Goal: Communication & Community: Connect with others

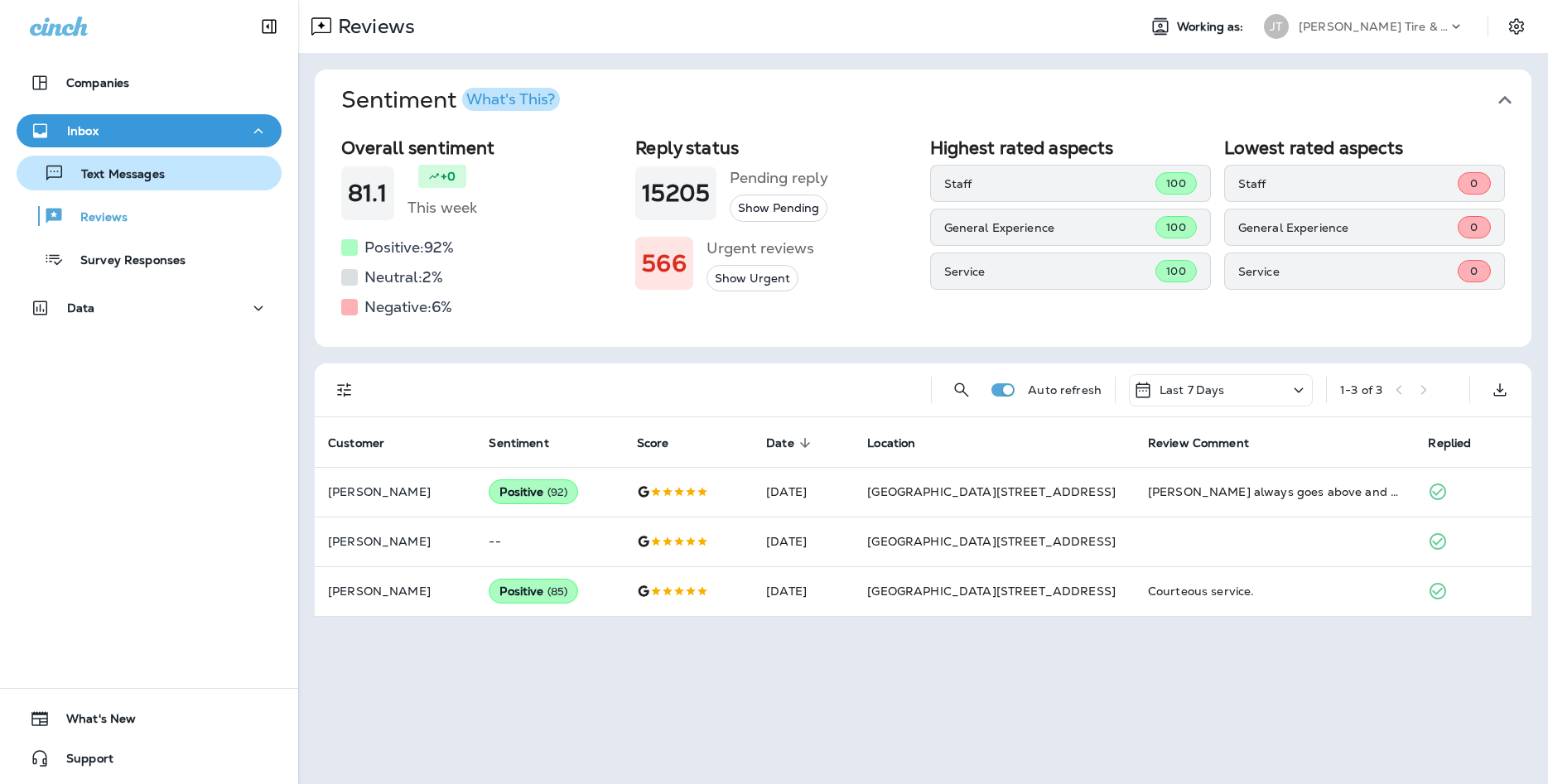
click at [198, 181] on div "Text Messages" at bounding box center [149, 173] width 251 height 25
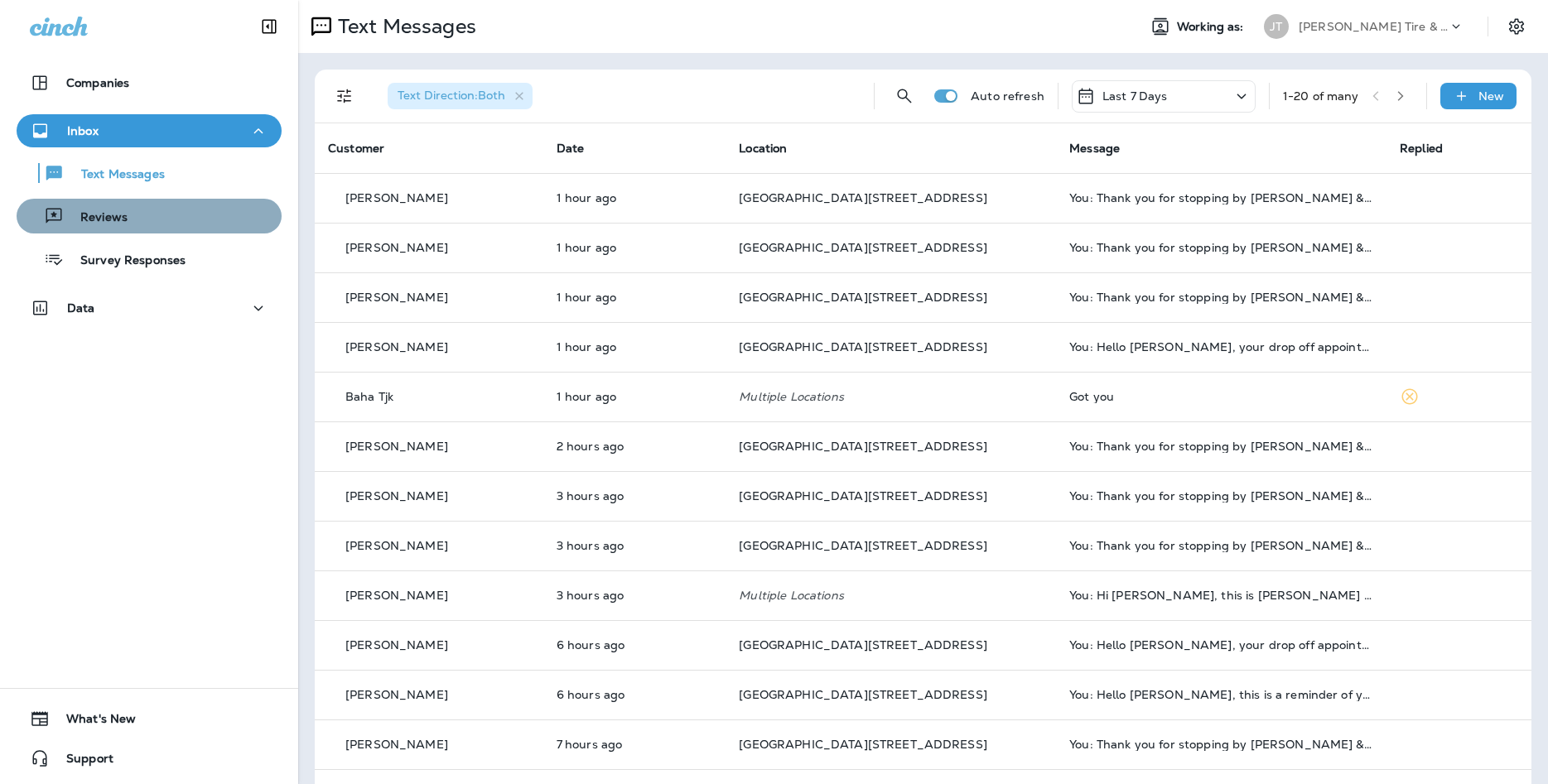
click at [258, 202] on button "Reviews" at bounding box center [149, 216] width 265 height 35
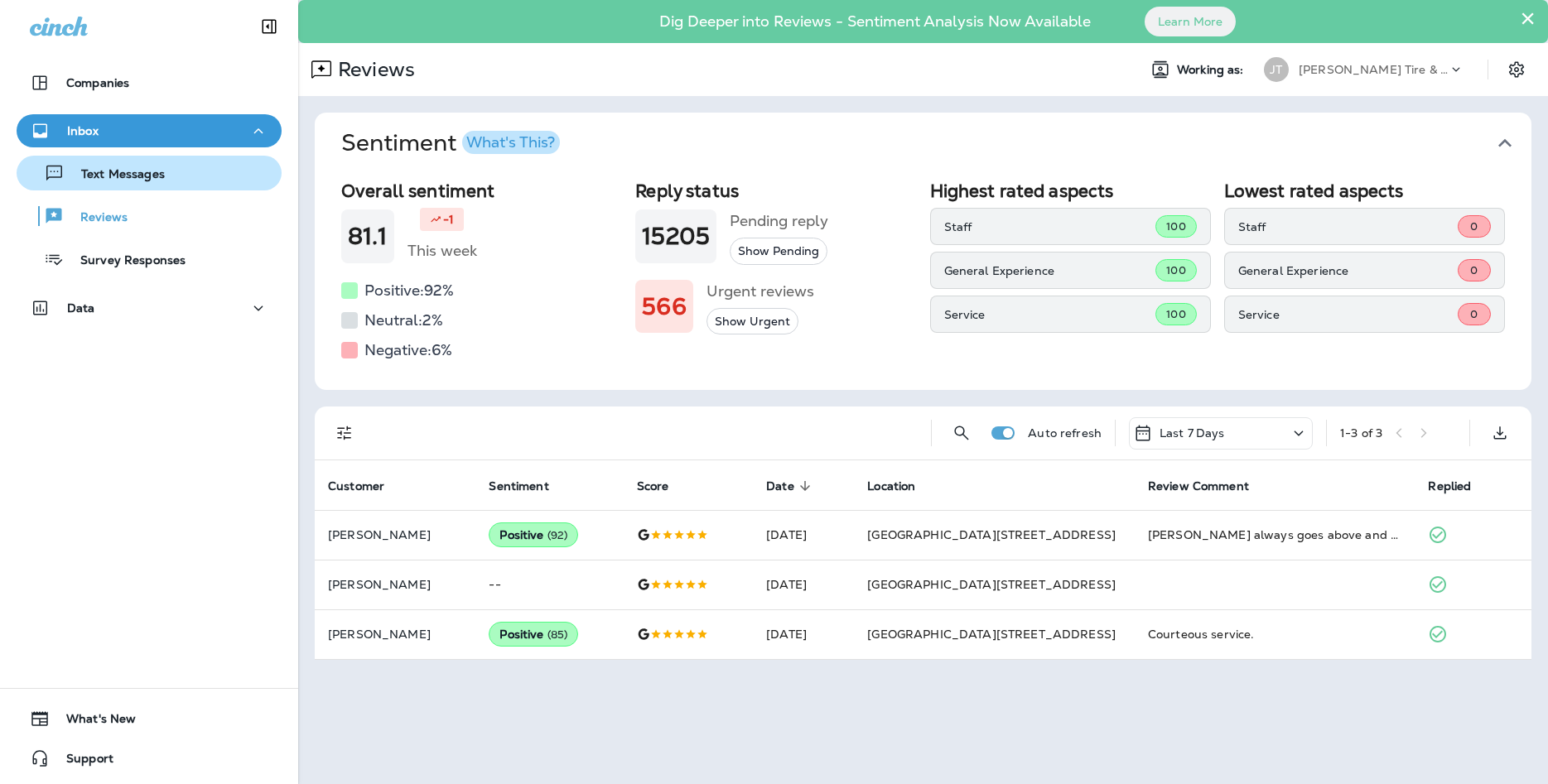
click at [148, 187] on button "Text Messages" at bounding box center [149, 173] width 265 height 35
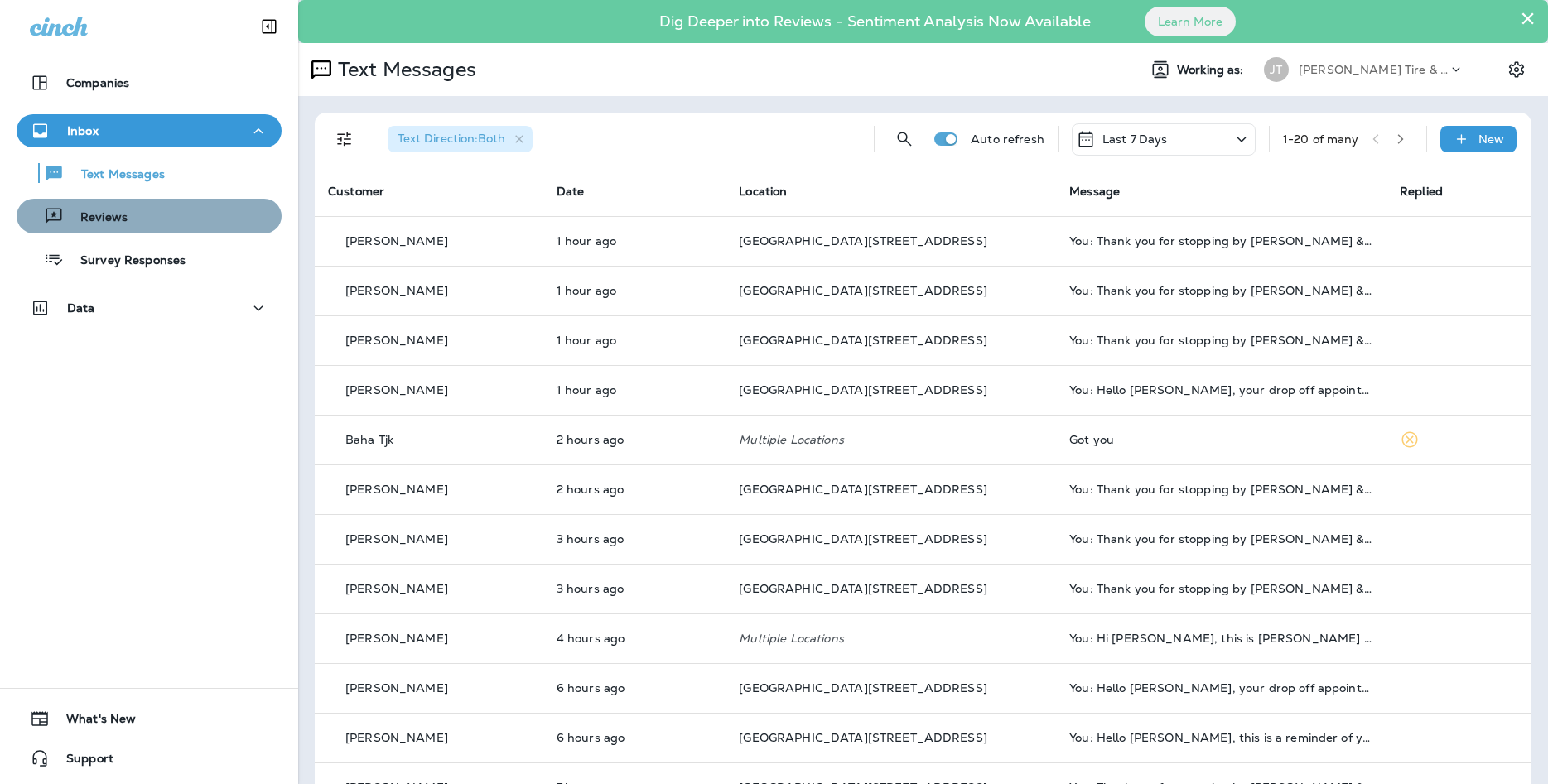
click at [74, 224] on p "Reviews" at bounding box center [96, 218] width 64 height 16
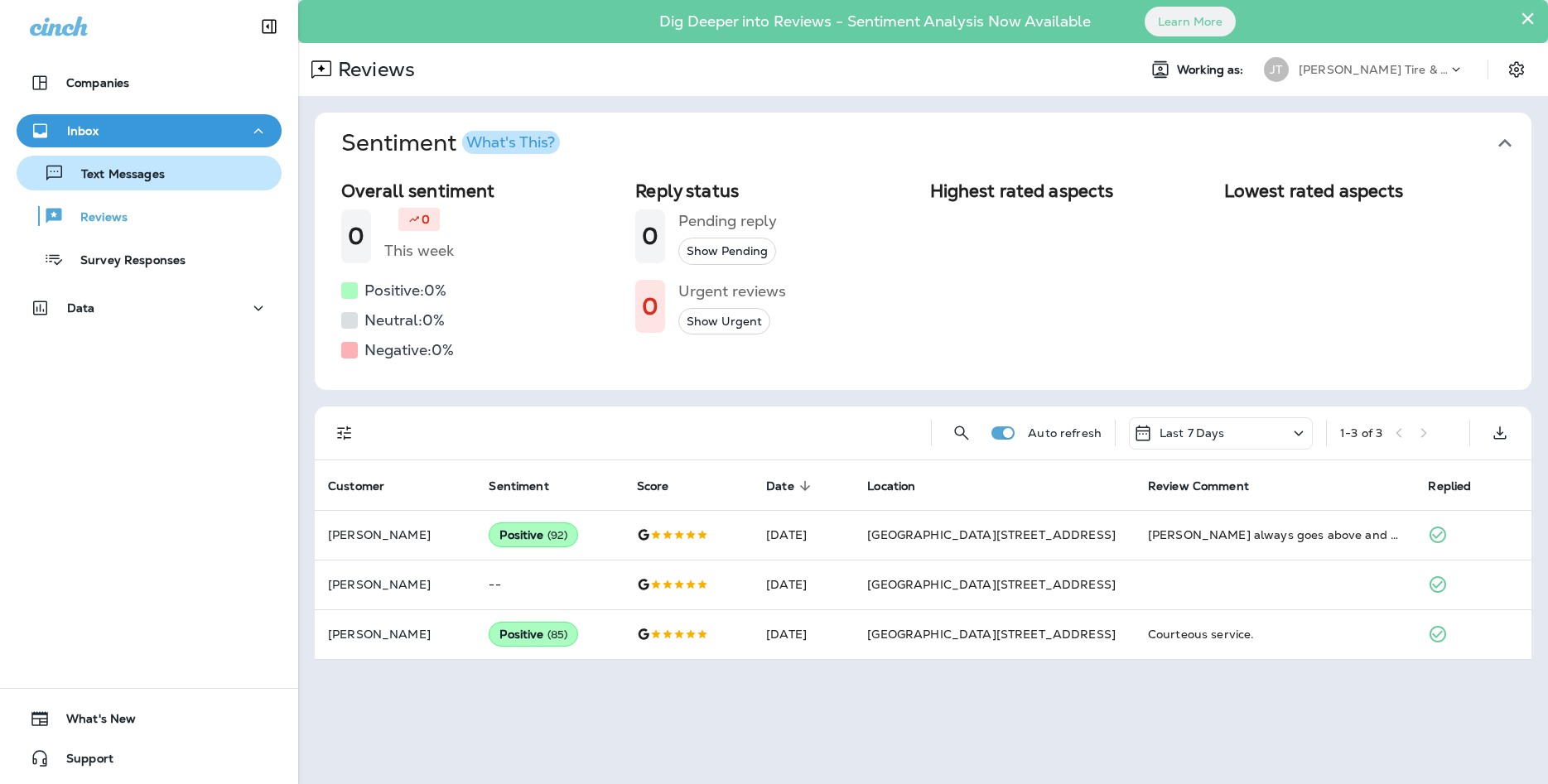
click at [127, 189] on button "Text Messages" at bounding box center [149, 173] width 265 height 35
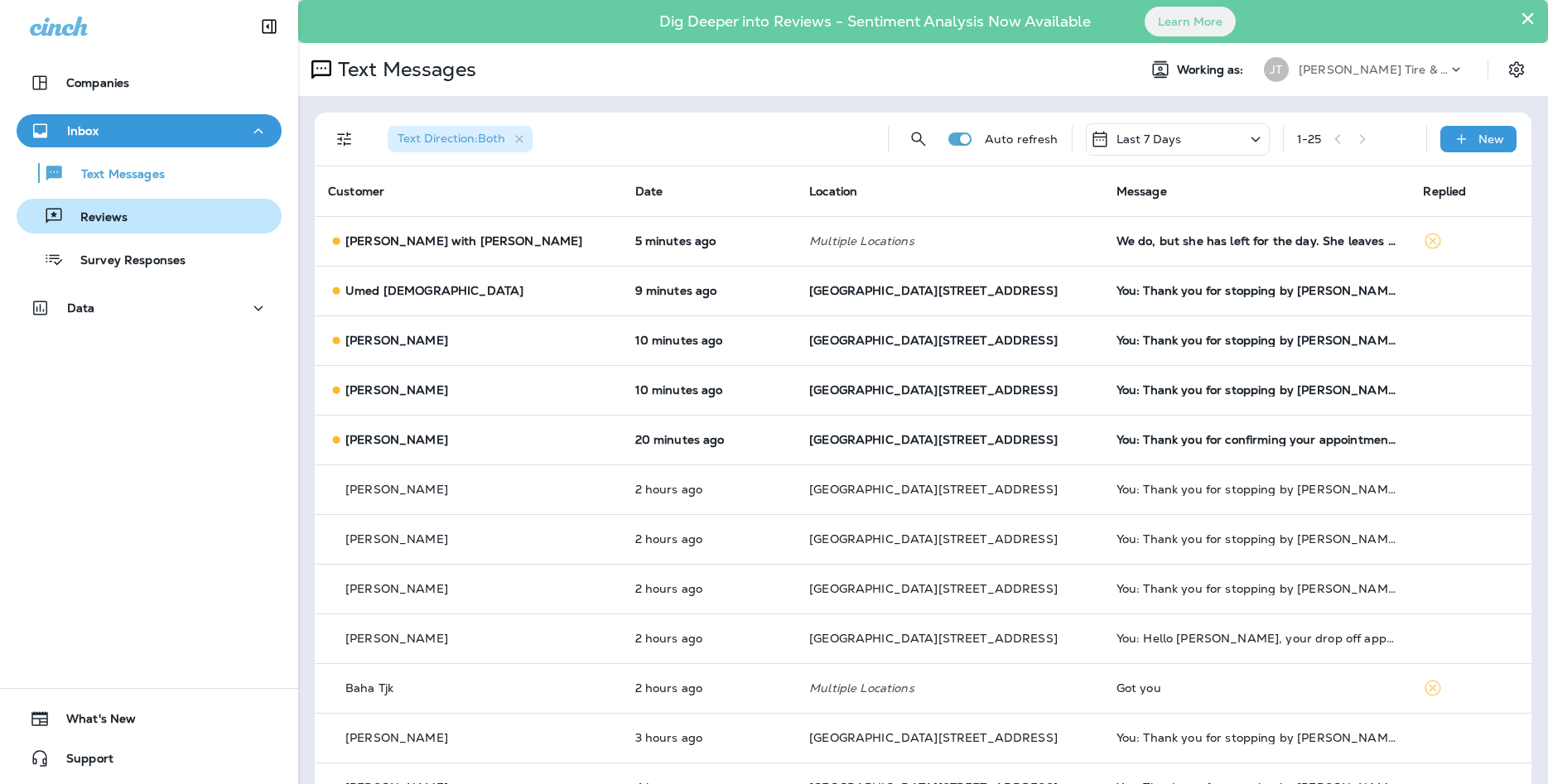
click at [170, 226] on div "Reviews" at bounding box center [149, 216] width 251 height 25
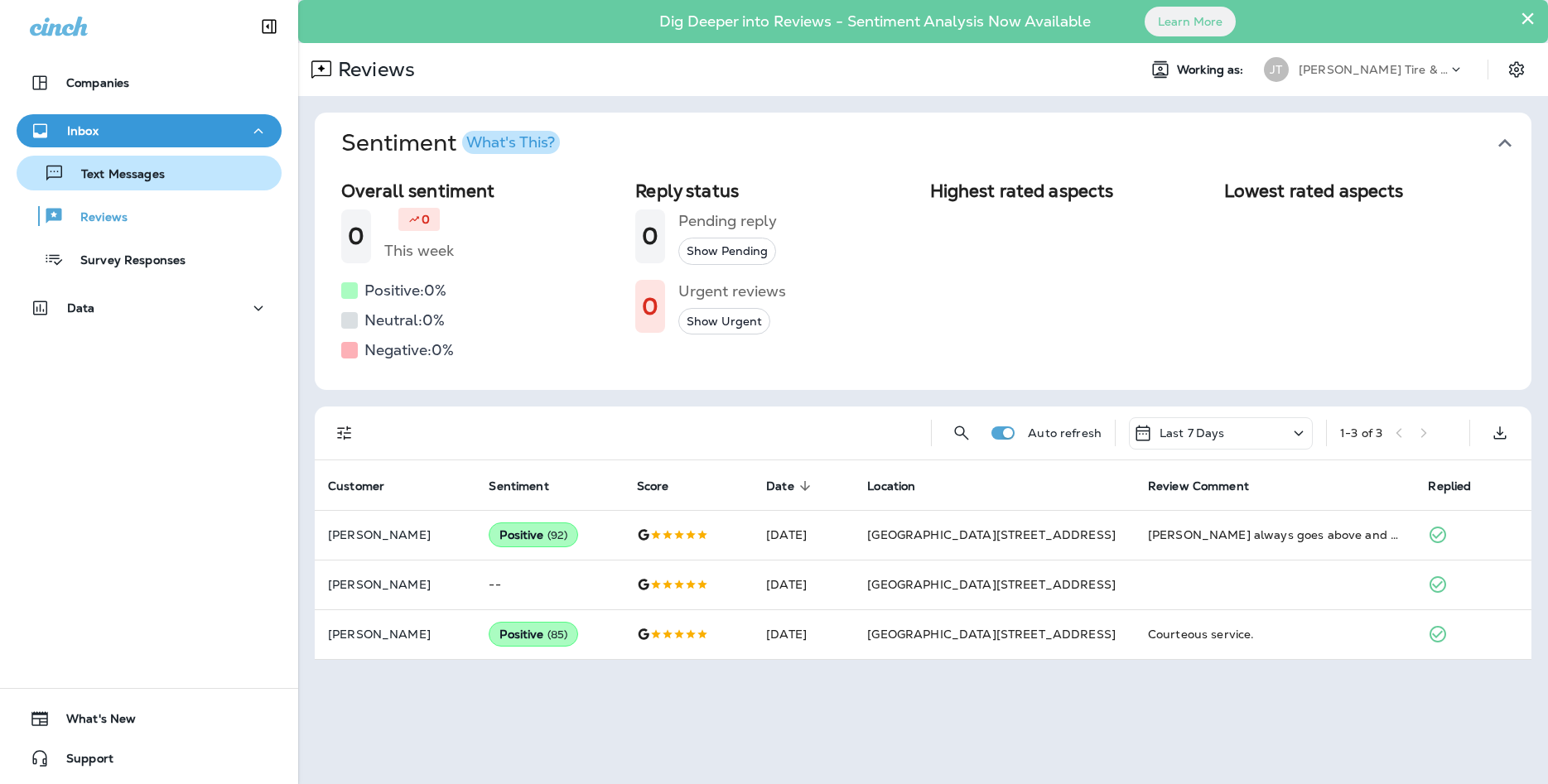
click at [178, 180] on div "Text Messages" at bounding box center [149, 173] width 251 height 25
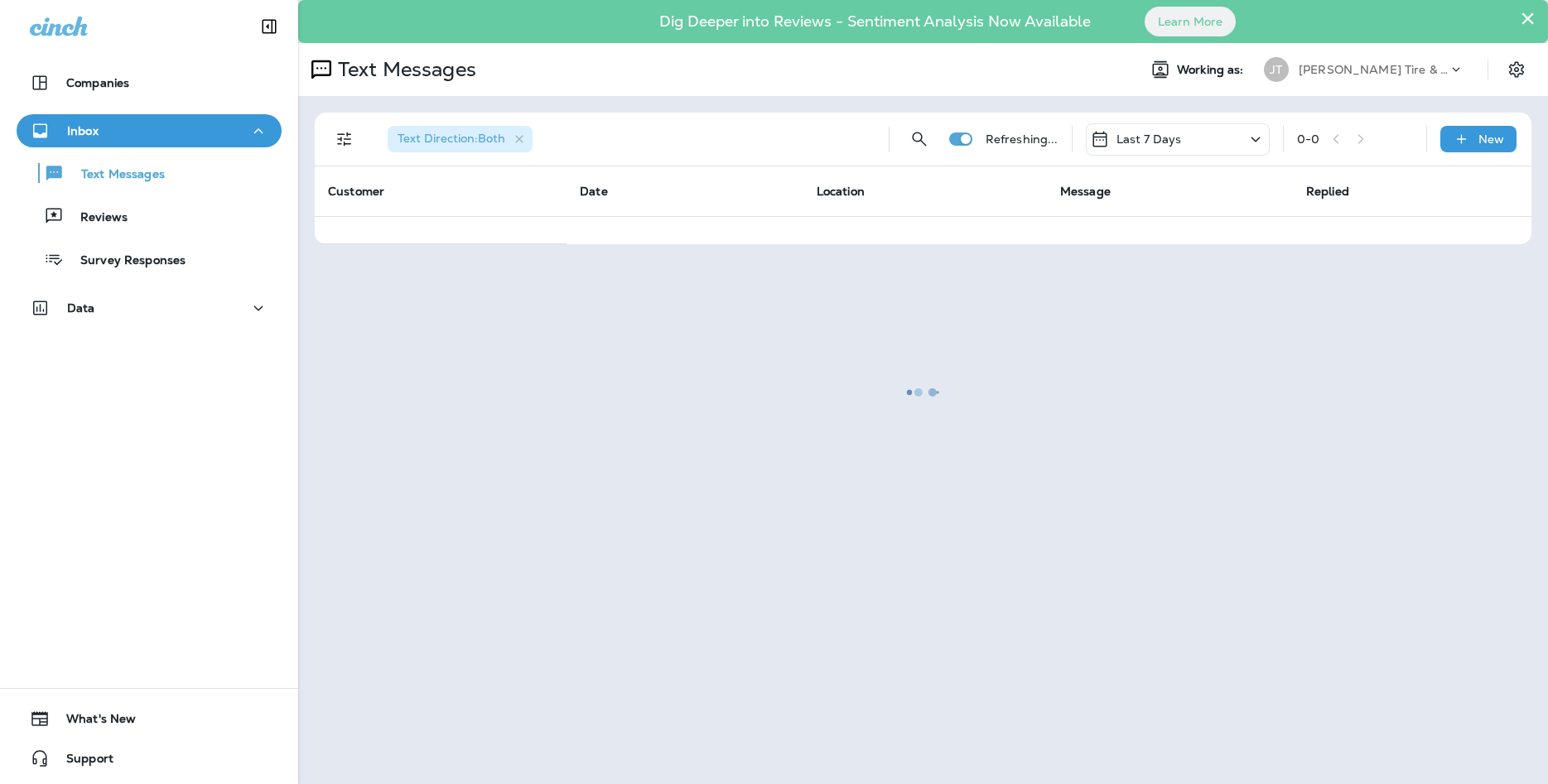
click at [1520, 28] on div at bounding box center [923, 392] width 1247 height 781
click at [1522, 24] on div at bounding box center [923, 392] width 1247 height 781
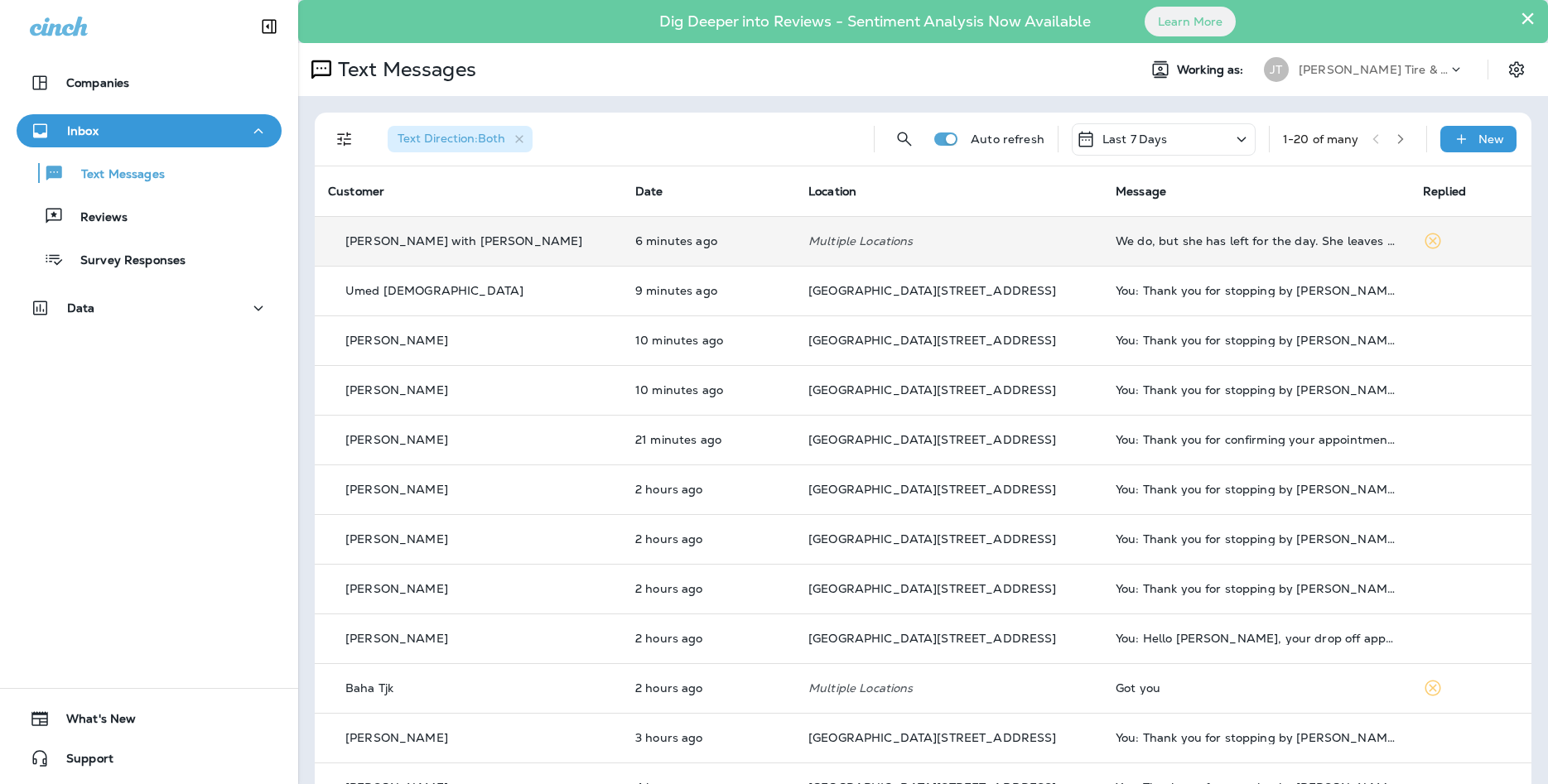
click at [1303, 227] on td "We do, but she has left for the day. She leaves at noon on Wednesdays [DATE] wi…" at bounding box center [1256, 241] width 308 height 50
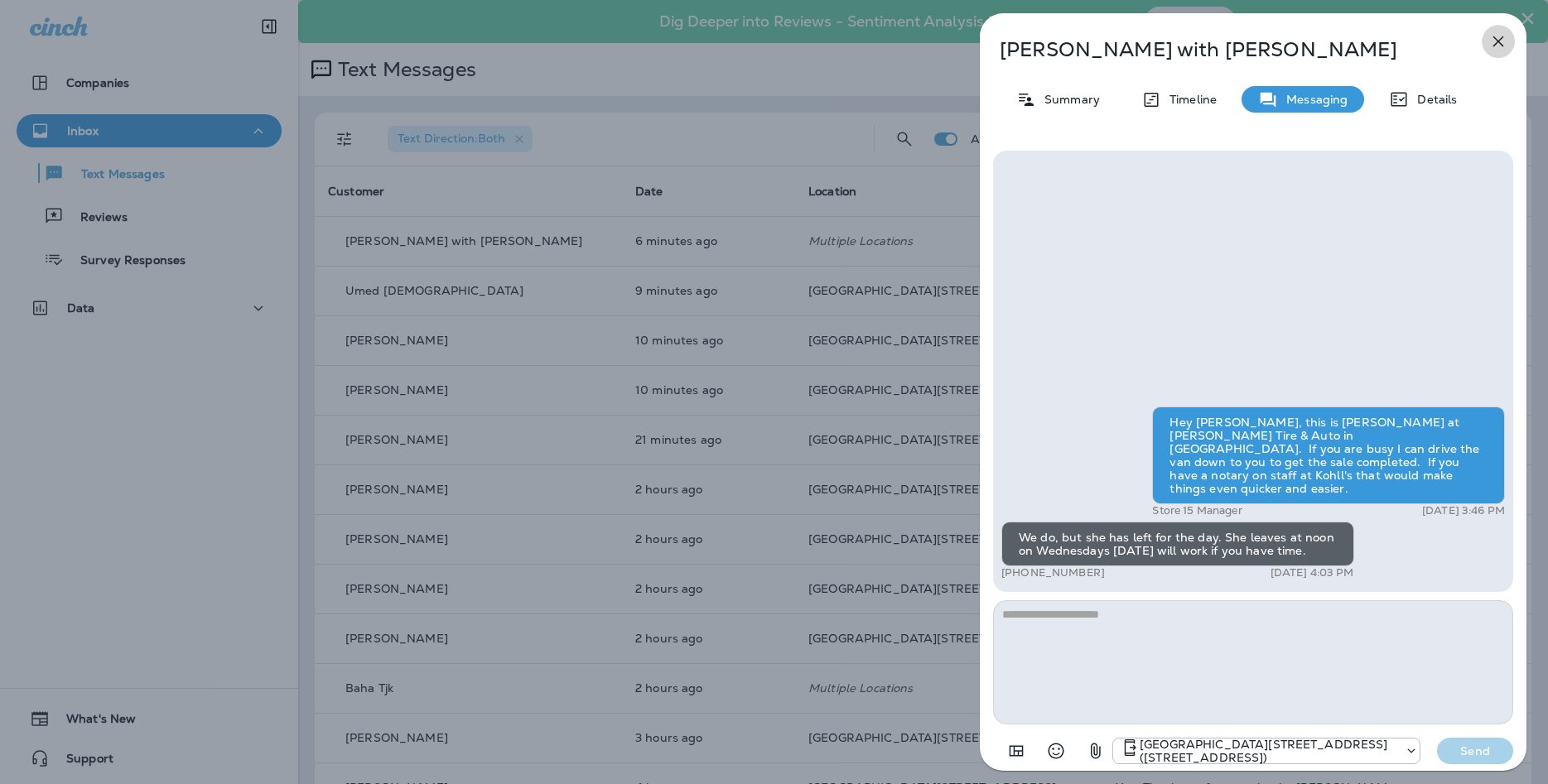
click at [1496, 41] on icon "button" at bounding box center [1498, 41] width 20 height 20
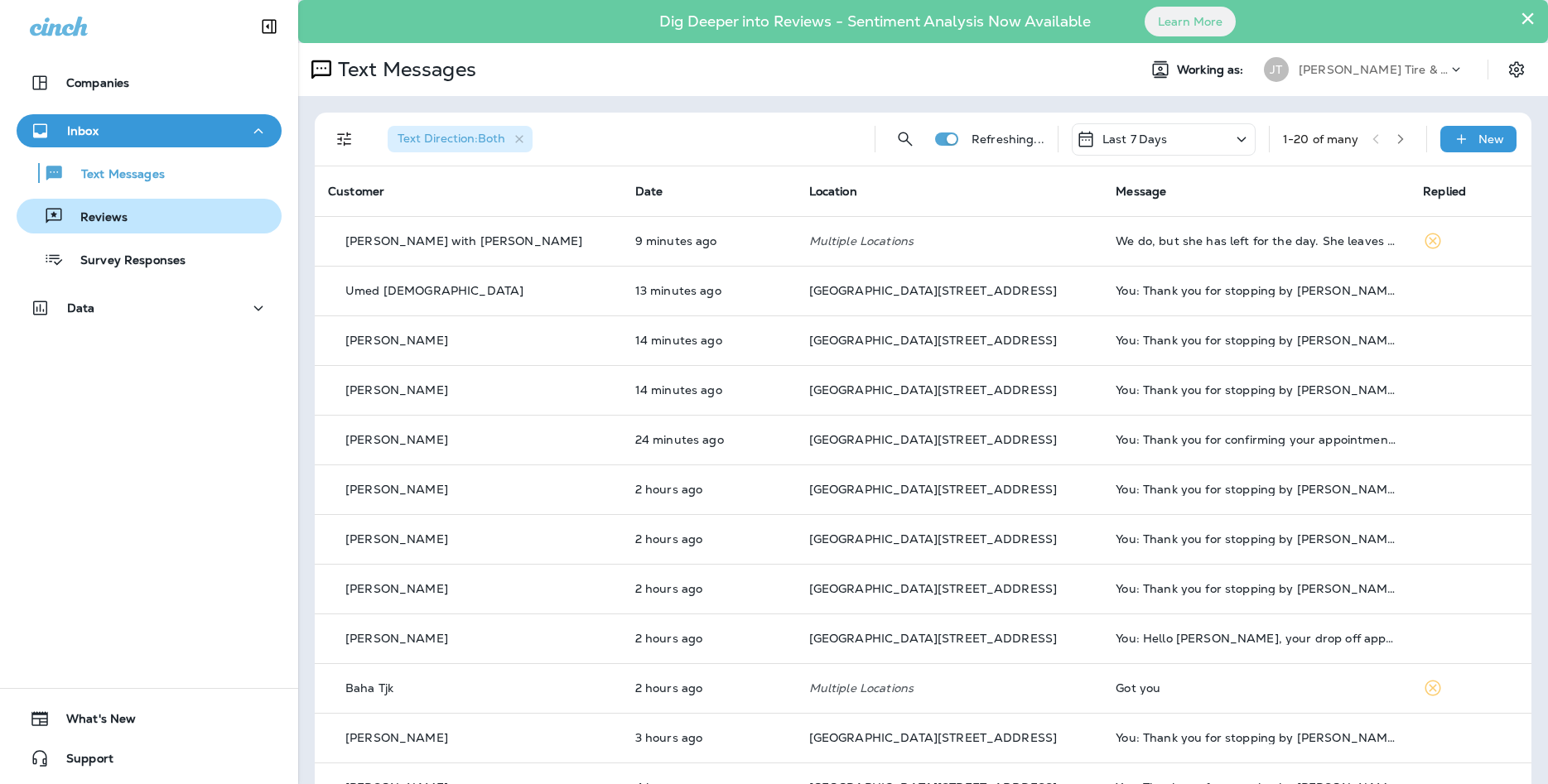
click at [155, 231] on button "Reviews" at bounding box center [149, 216] width 265 height 35
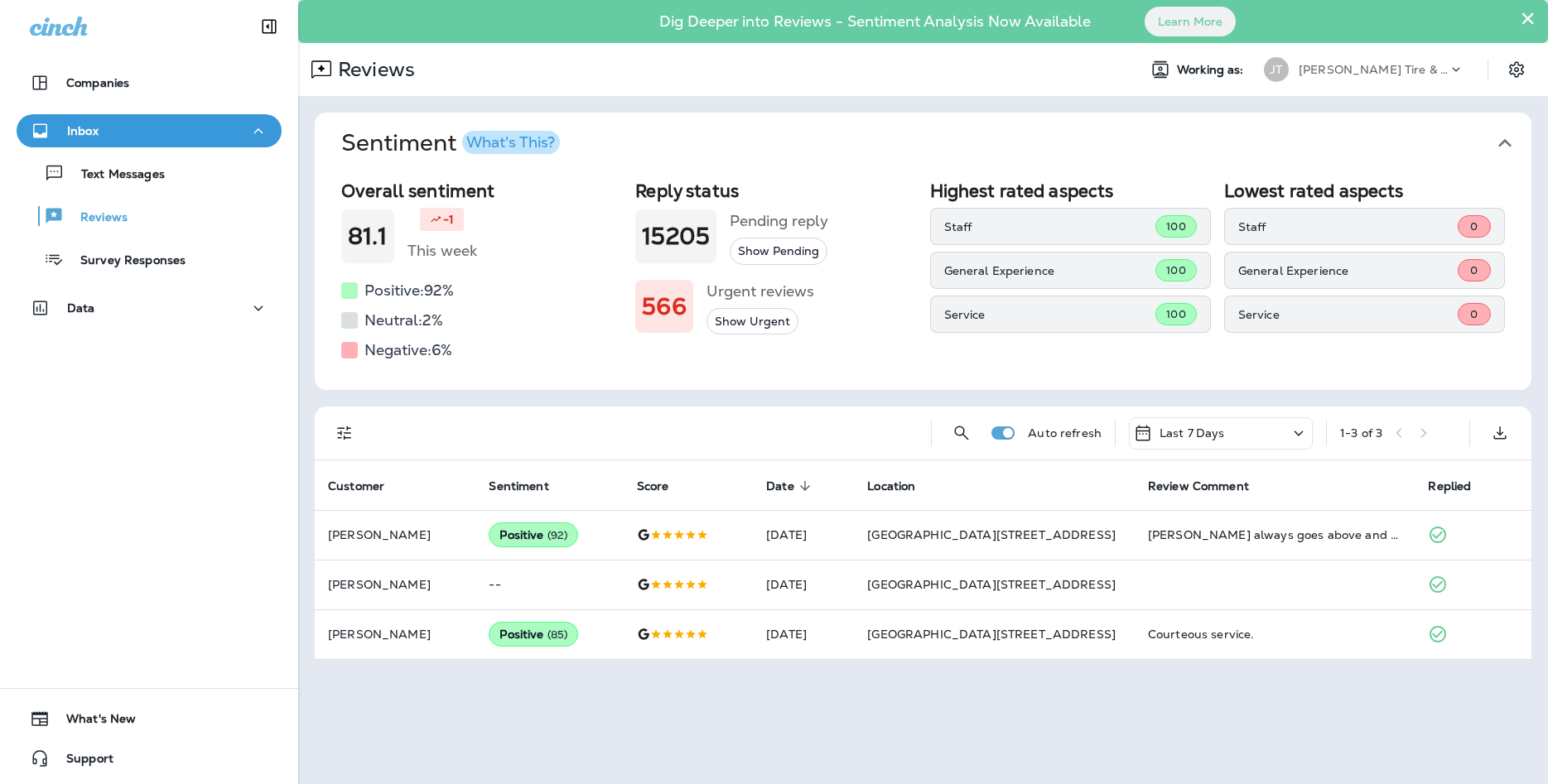
click at [519, 148] on div "What's This?" at bounding box center [511, 142] width 89 height 15
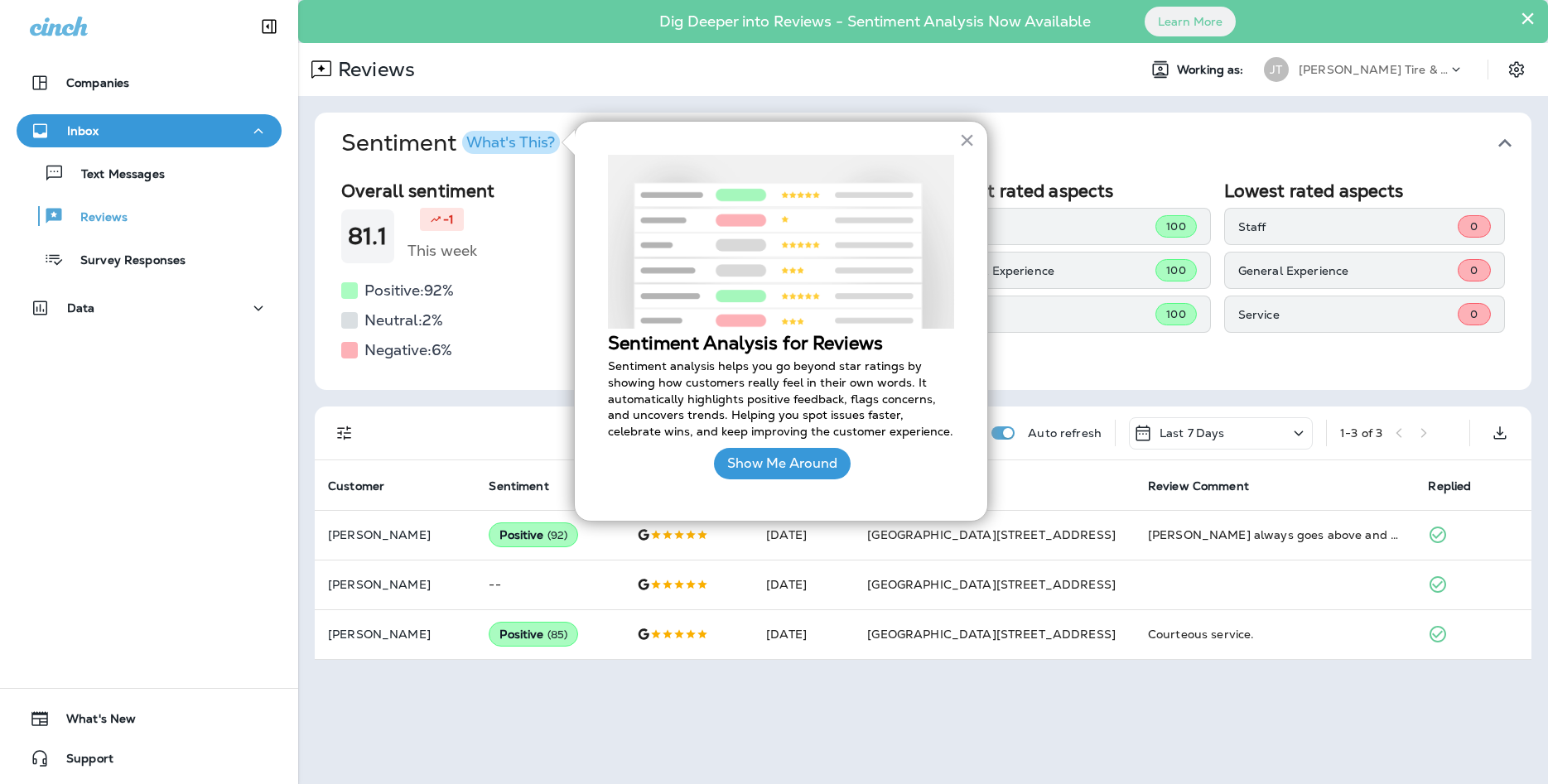
click at [819, 442] on div "Show Me Around" at bounding box center [783, 464] width 136 height 48
click at [813, 460] on button "Show Me Around" at bounding box center [783, 464] width 136 height 31
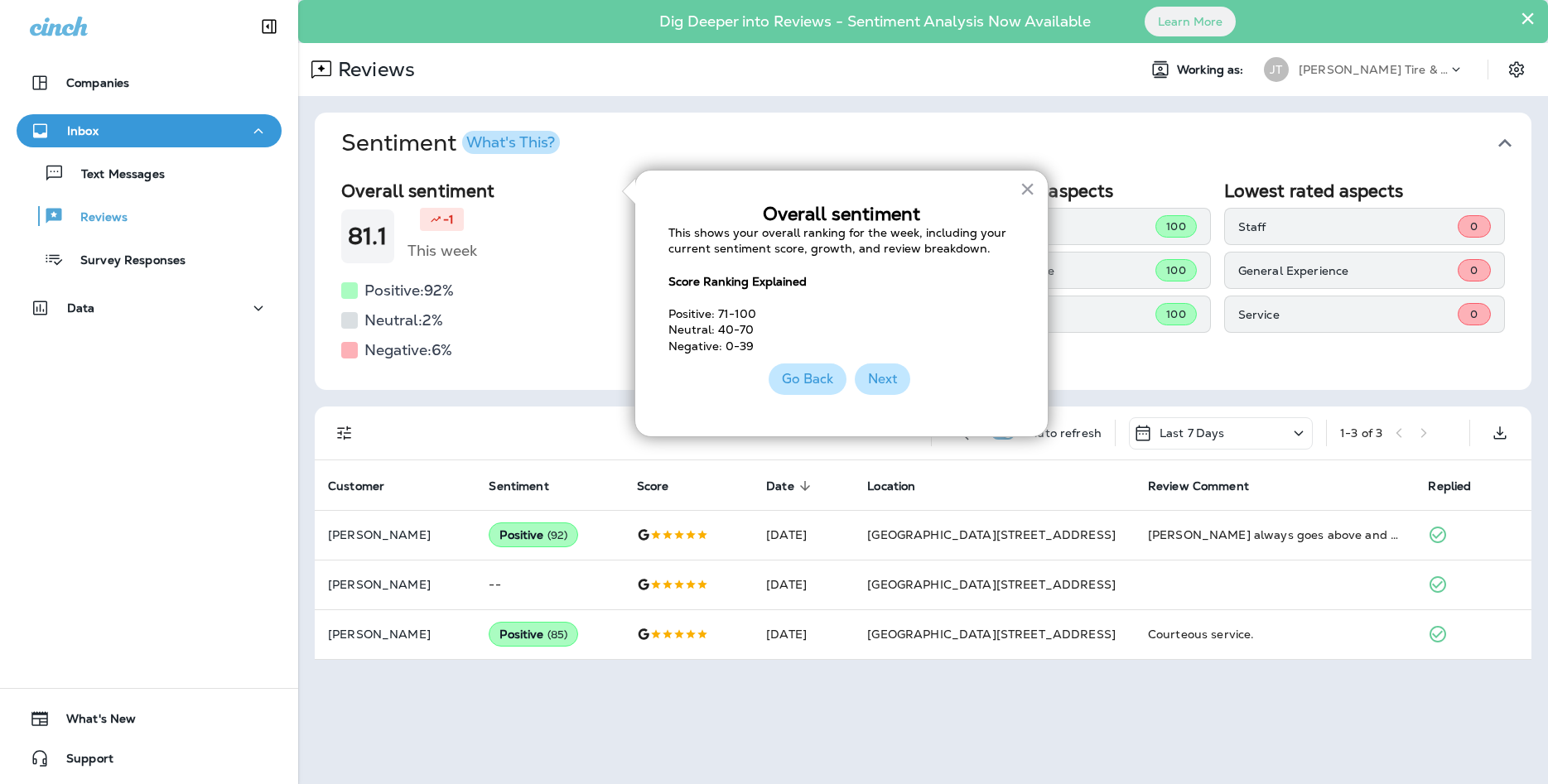
click at [864, 385] on button "Next" at bounding box center [883, 379] width 55 height 31
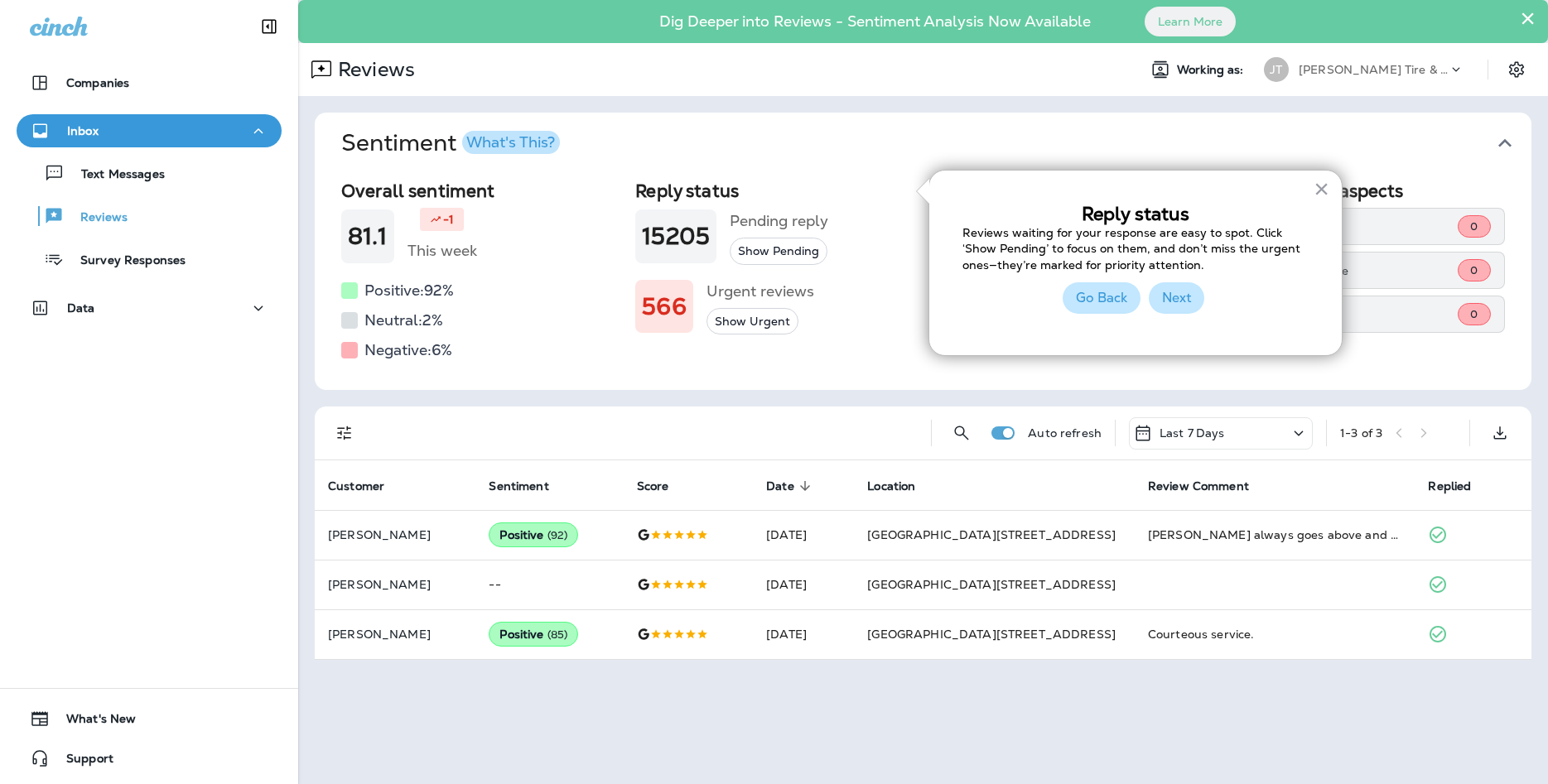
click at [1156, 290] on button "Next" at bounding box center [1177, 298] width 55 height 31
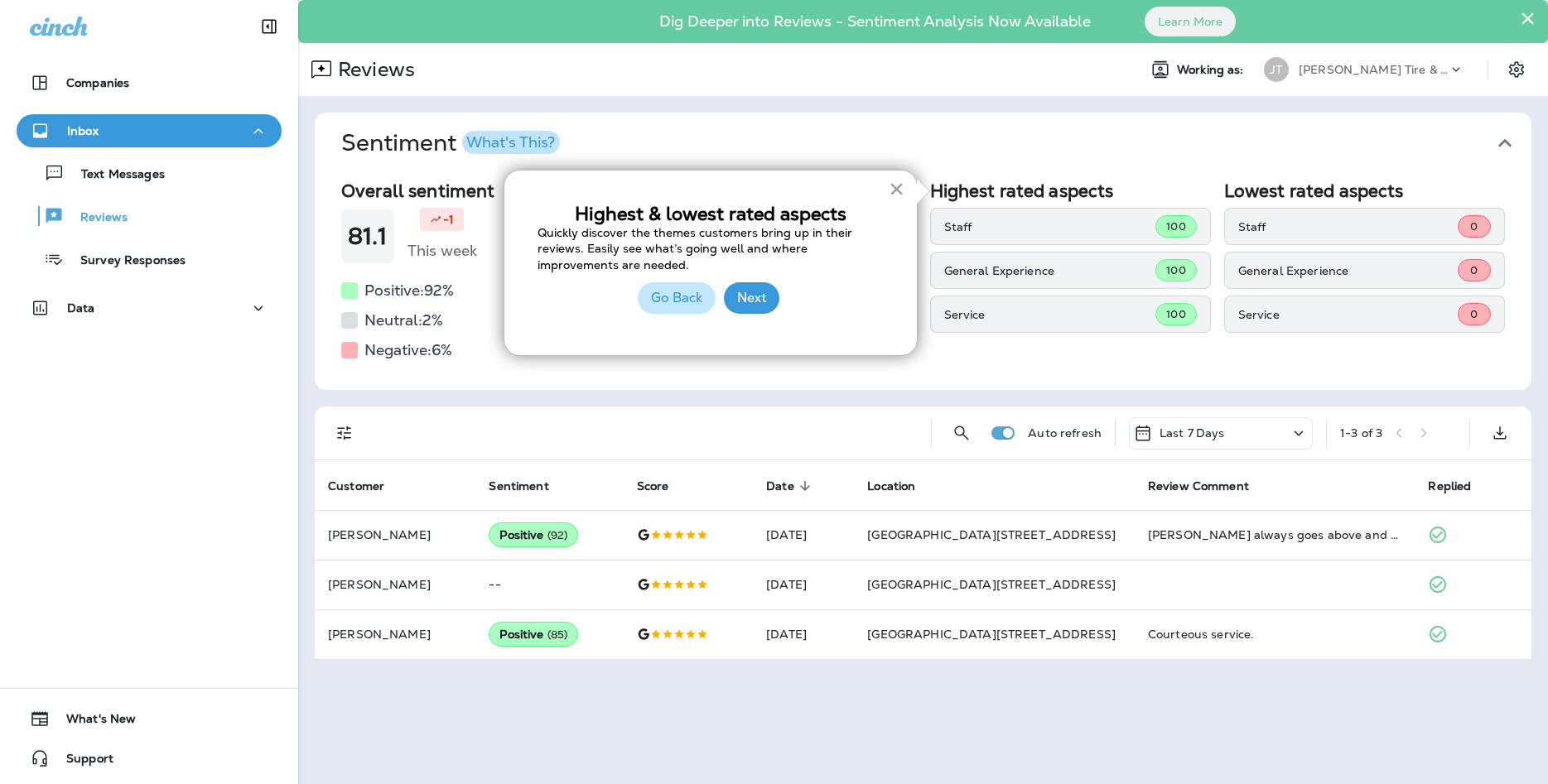
click at [893, 191] on button "×" at bounding box center [897, 188] width 16 height 27
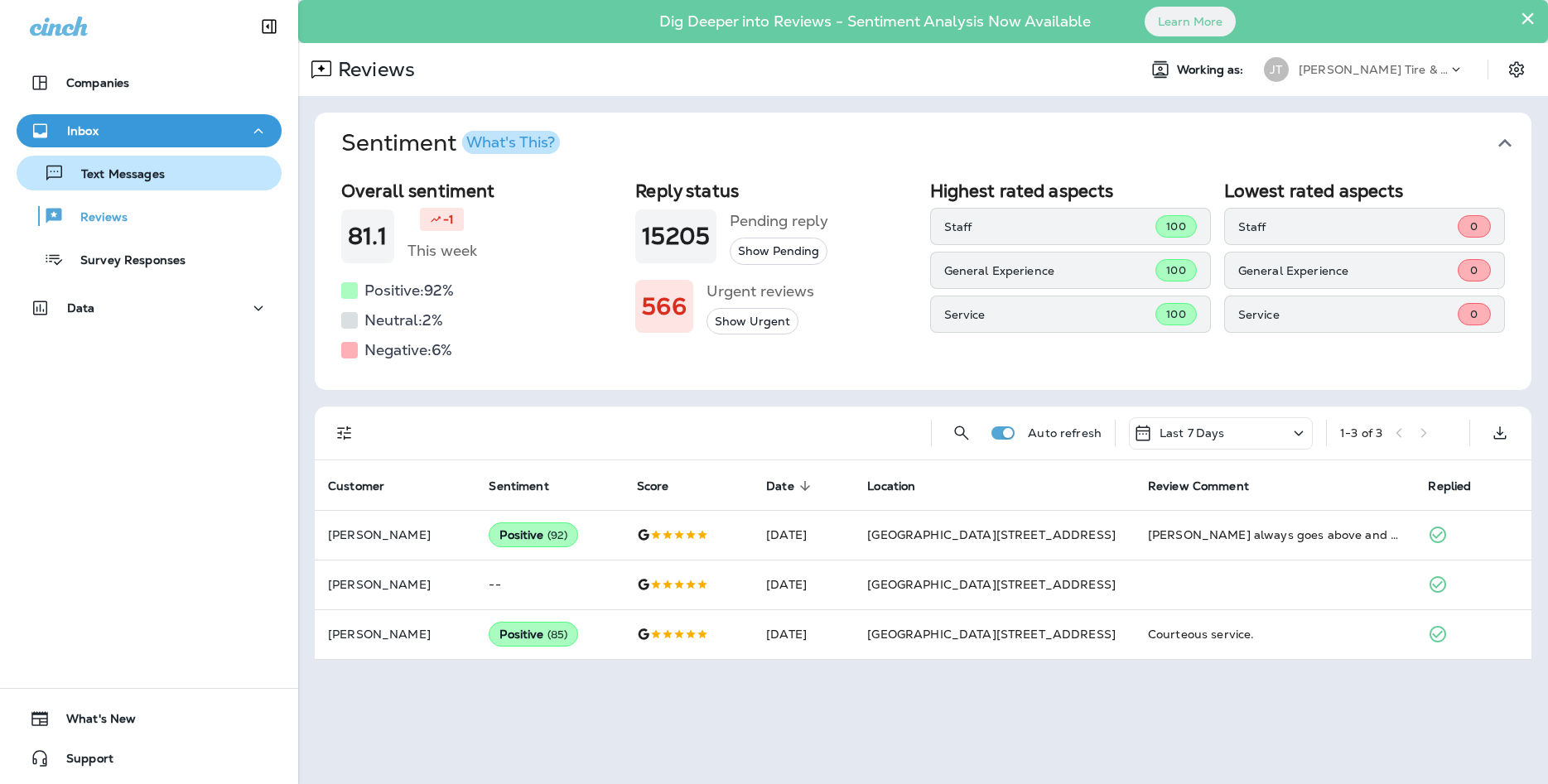
click at [224, 178] on div "Text Messages" at bounding box center [149, 173] width 251 height 25
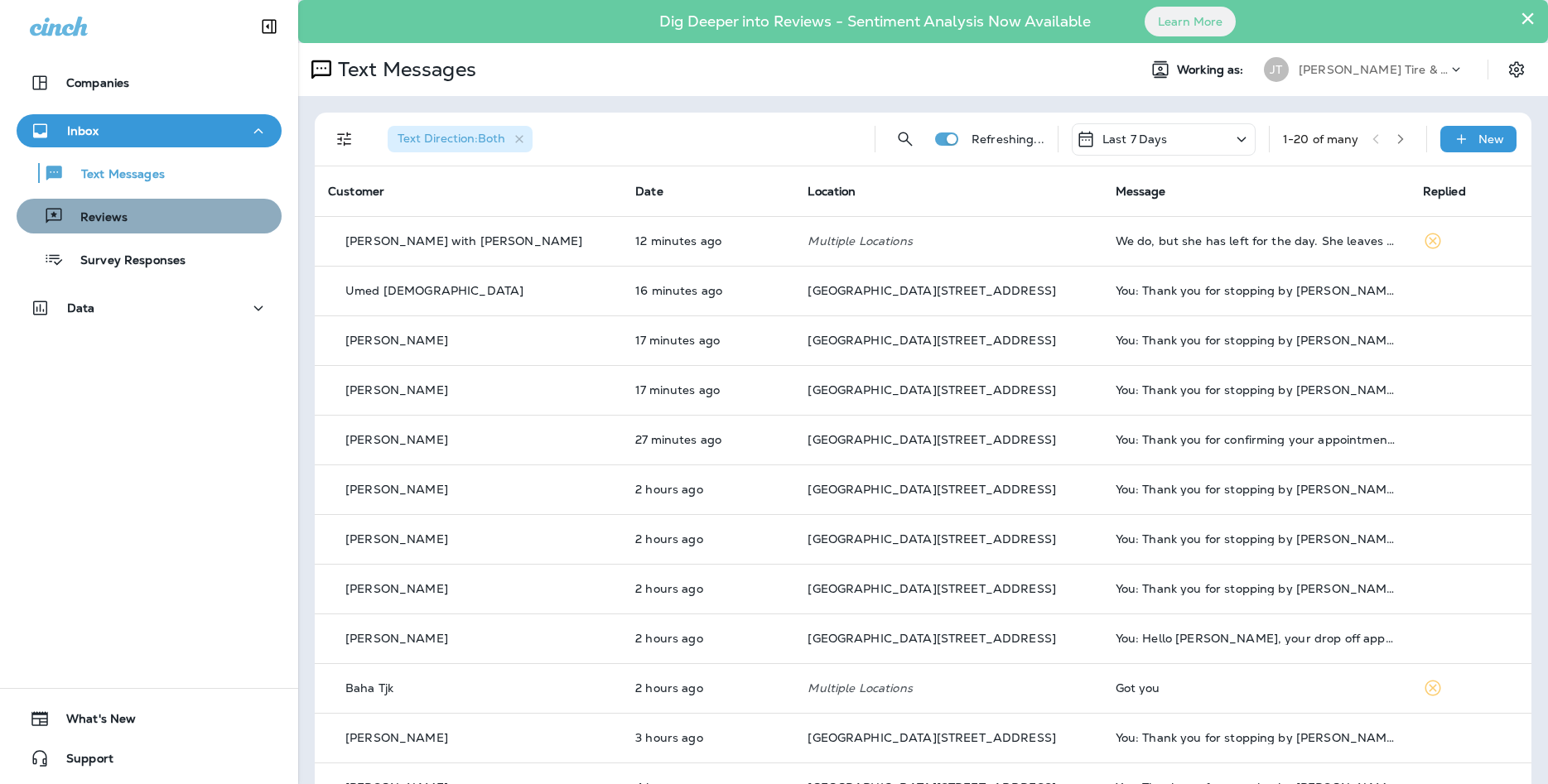
click at [115, 212] on p "Reviews" at bounding box center [96, 218] width 64 height 16
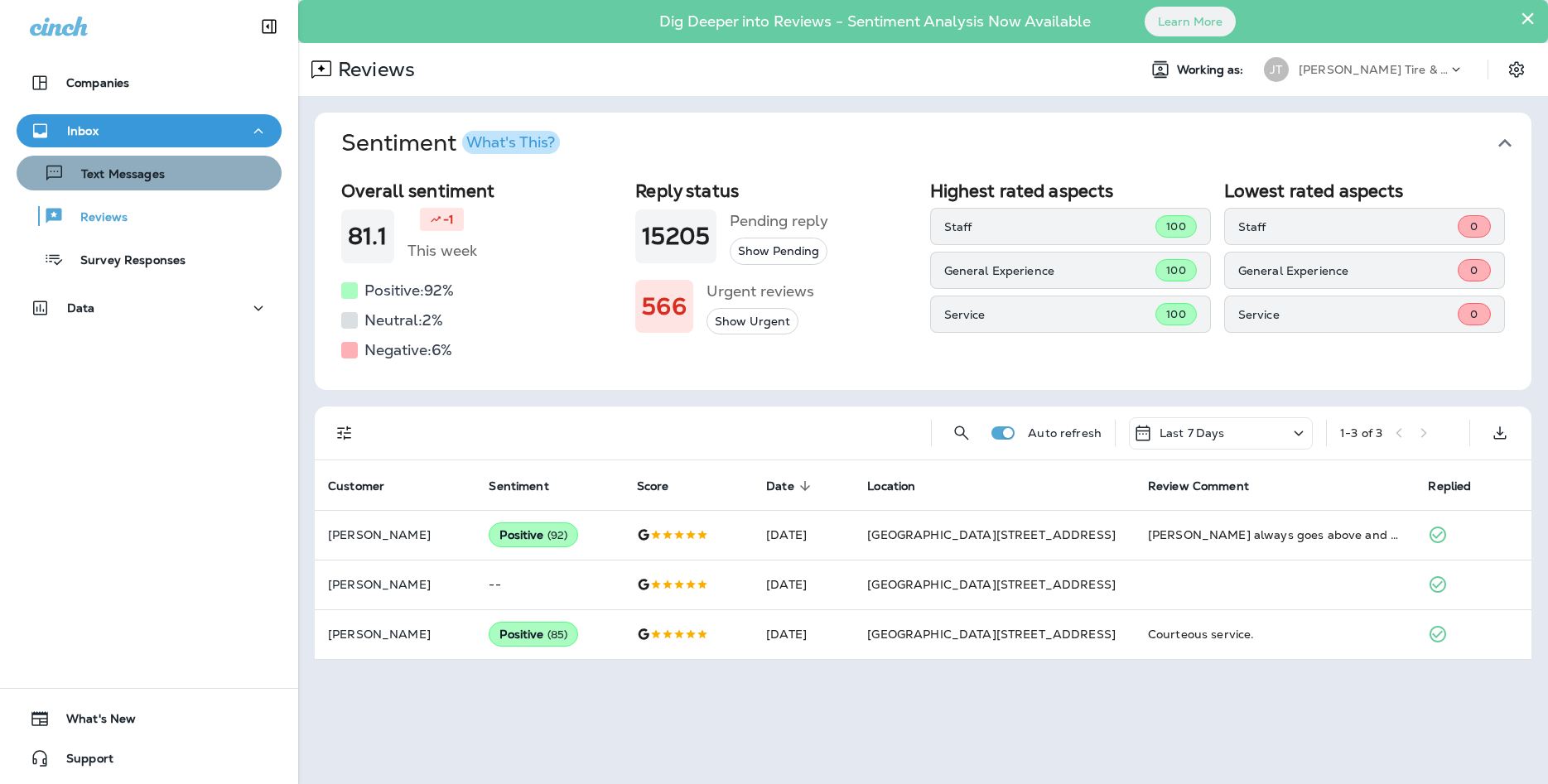
click at [148, 189] on button "Text Messages" at bounding box center [149, 173] width 265 height 35
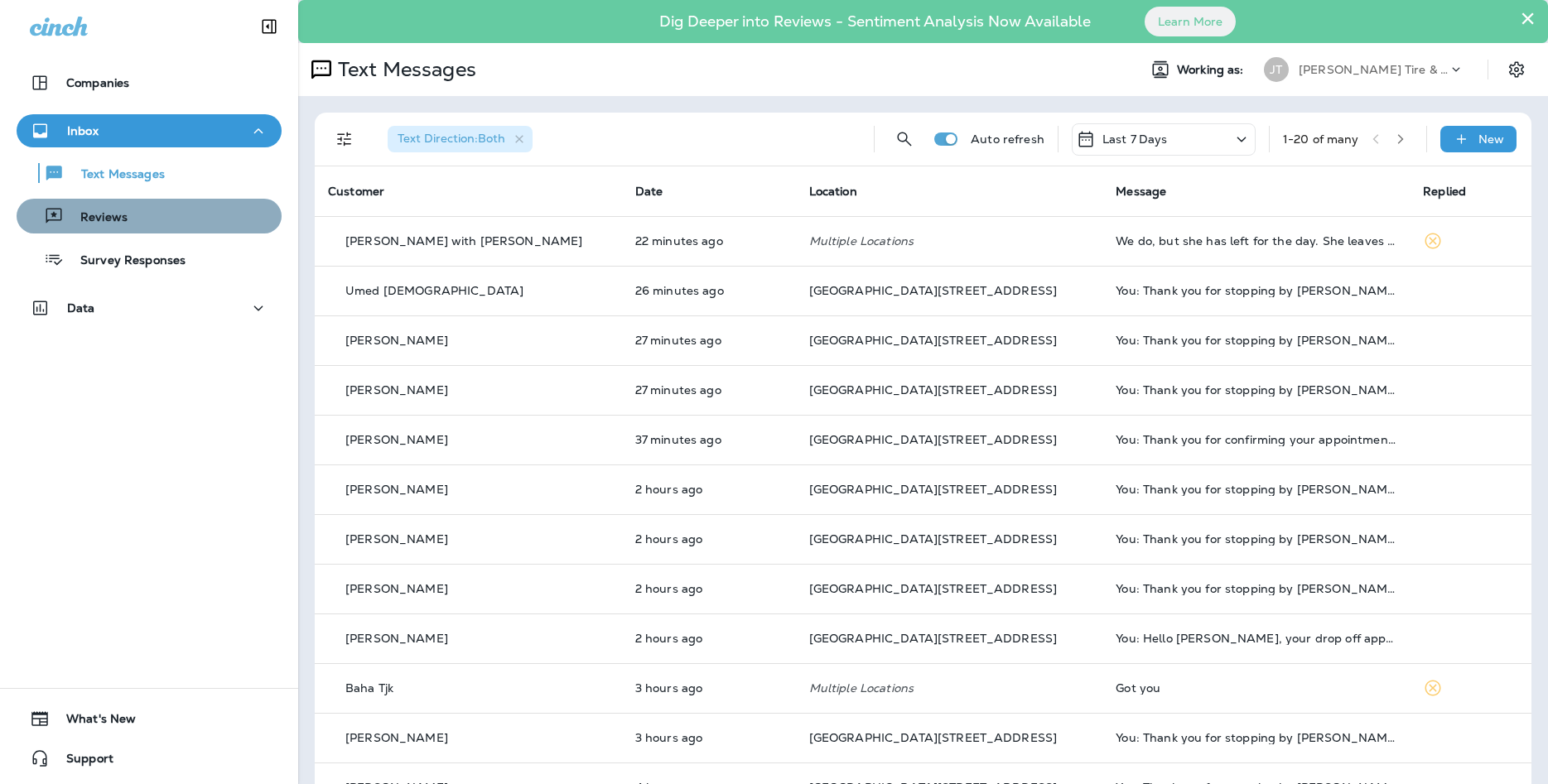
click at [177, 219] on div "Reviews" at bounding box center [149, 216] width 251 height 25
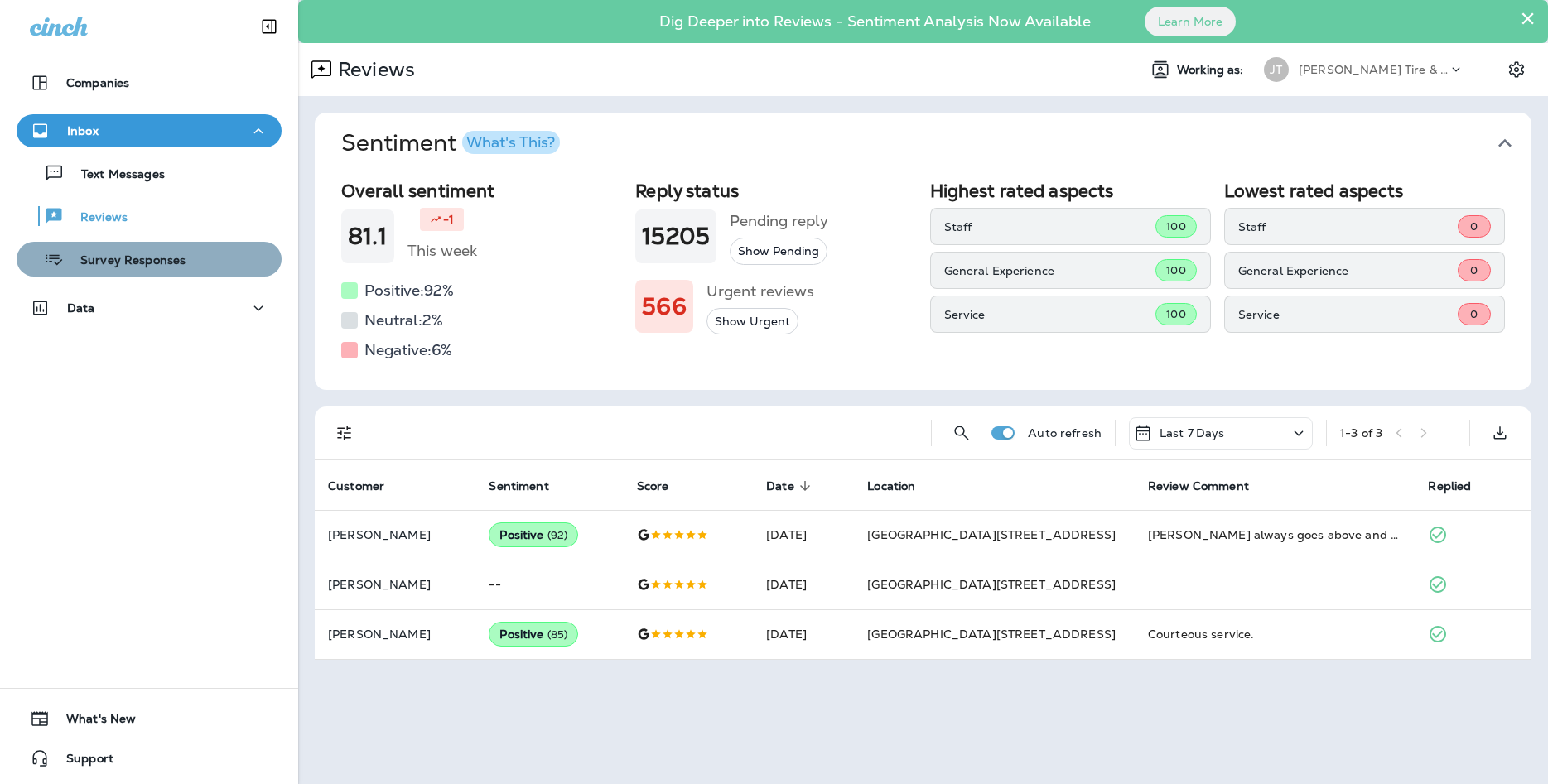
click at [207, 248] on div "Survey Responses" at bounding box center [149, 259] width 251 height 25
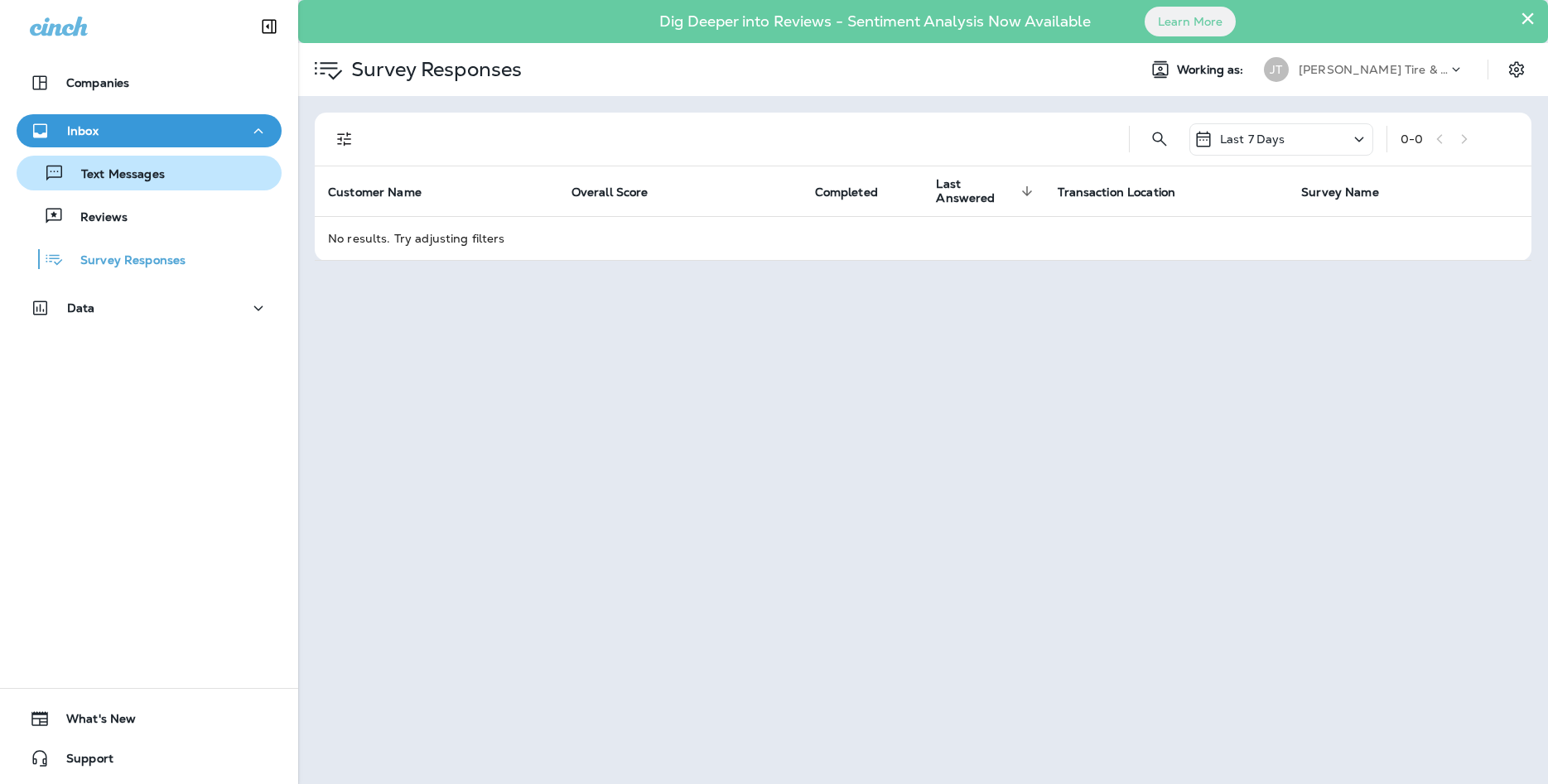
click at [217, 178] on div "Text Messages" at bounding box center [149, 173] width 251 height 25
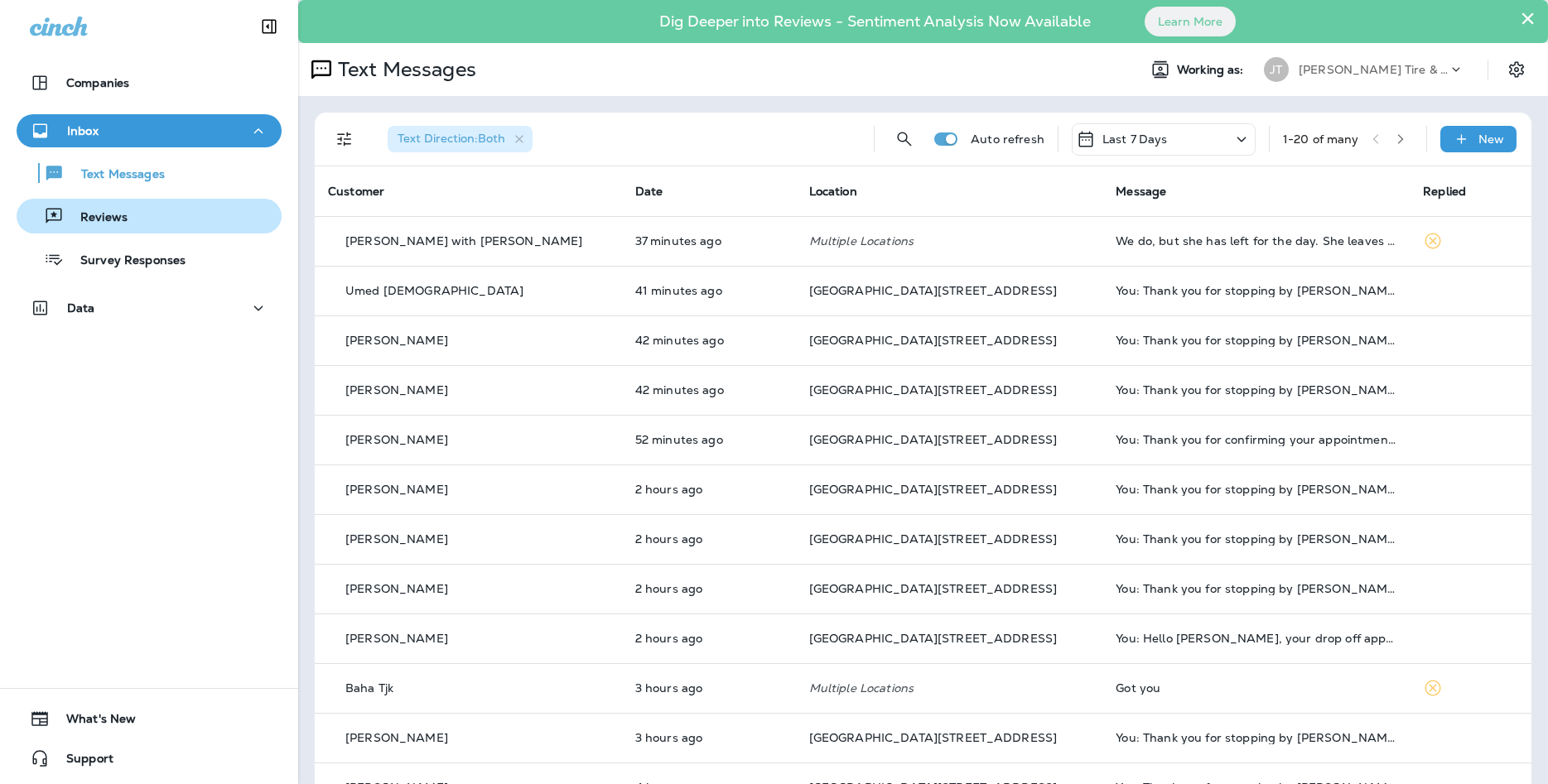
click at [222, 214] on div "Reviews" at bounding box center [149, 216] width 251 height 25
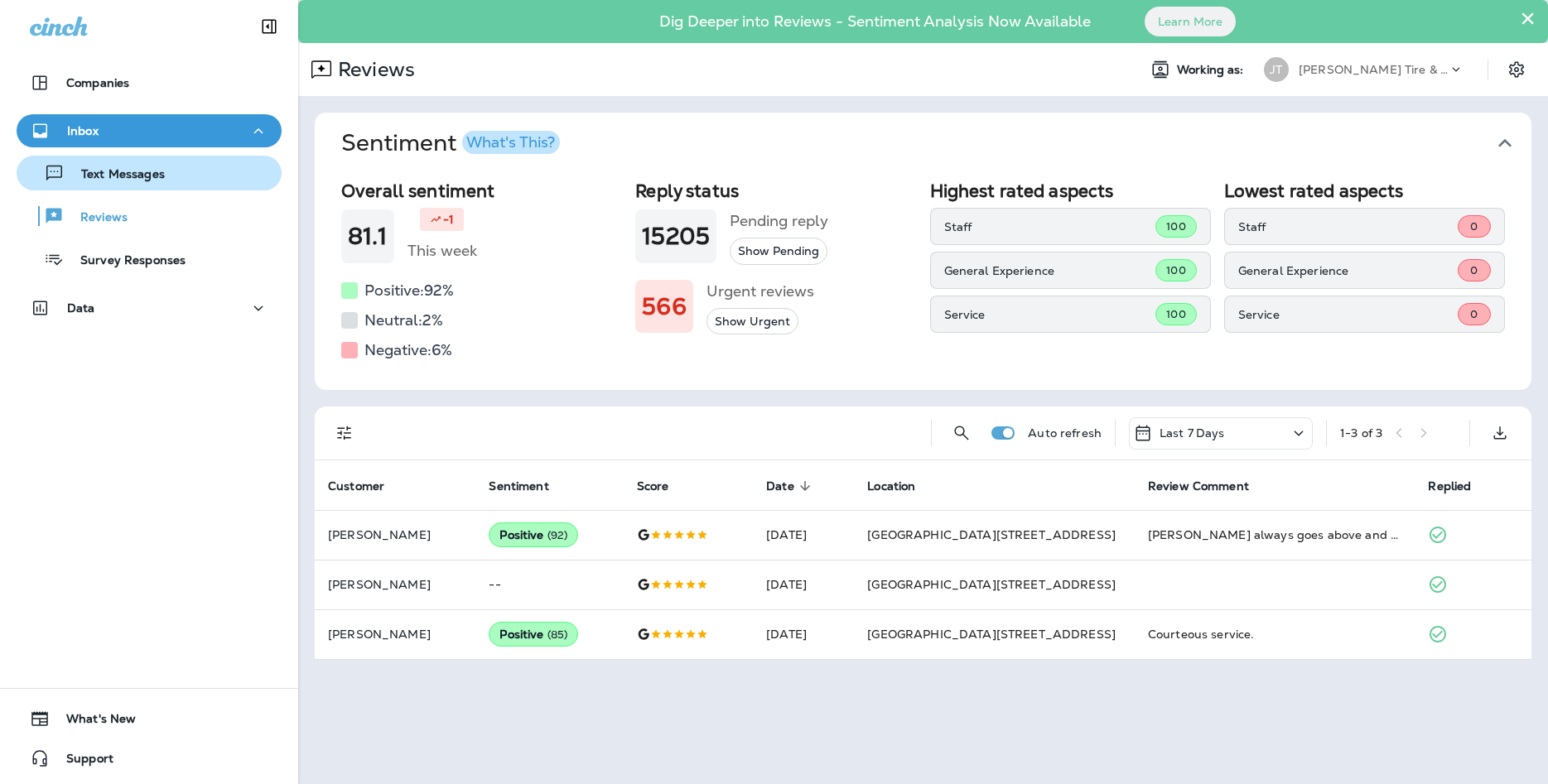
click at [185, 168] on div "Text Messages" at bounding box center [149, 173] width 251 height 25
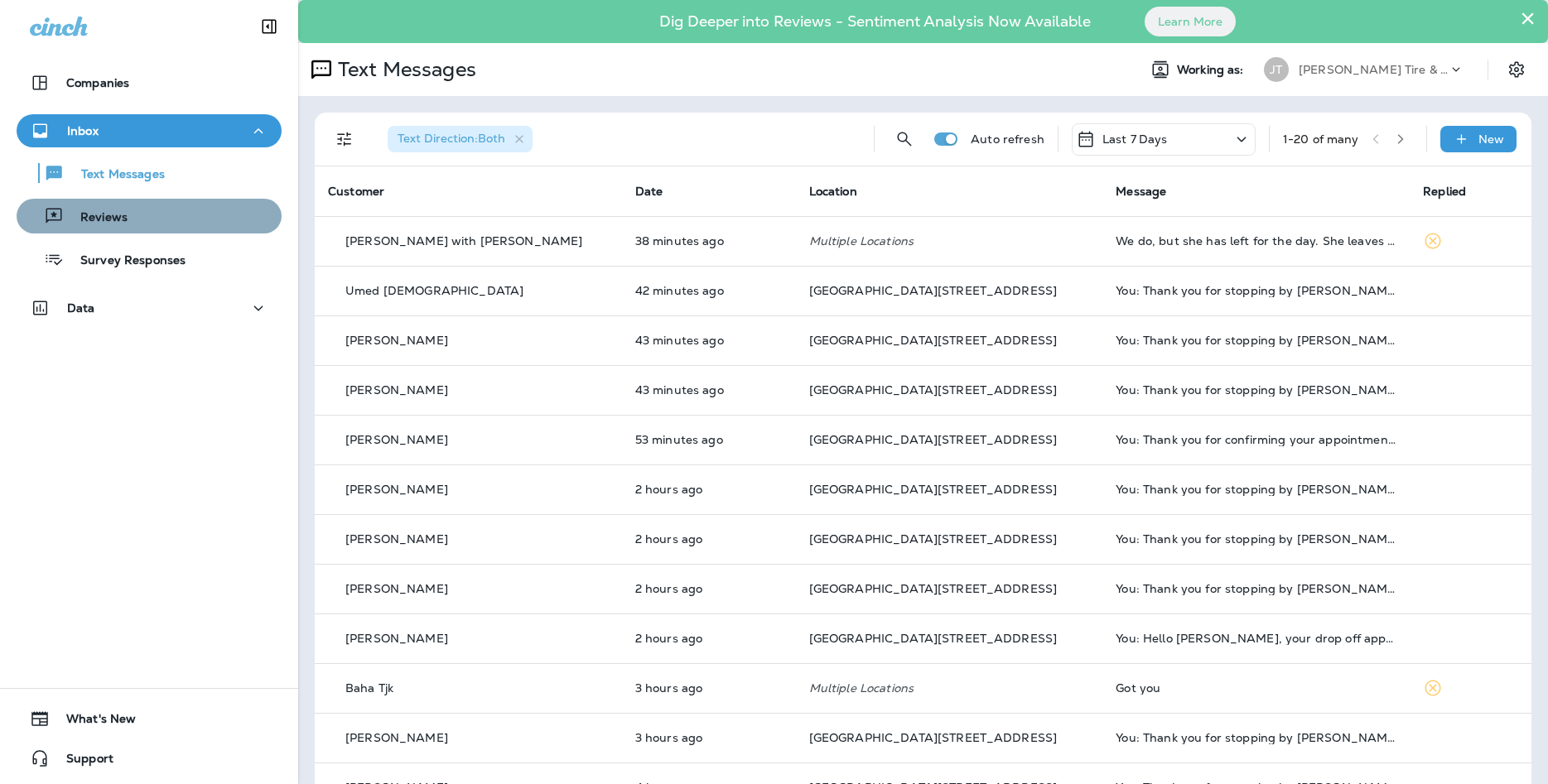
click at [201, 221] on div "Reviews" at bounding box center [149, 216] width 251 height 25
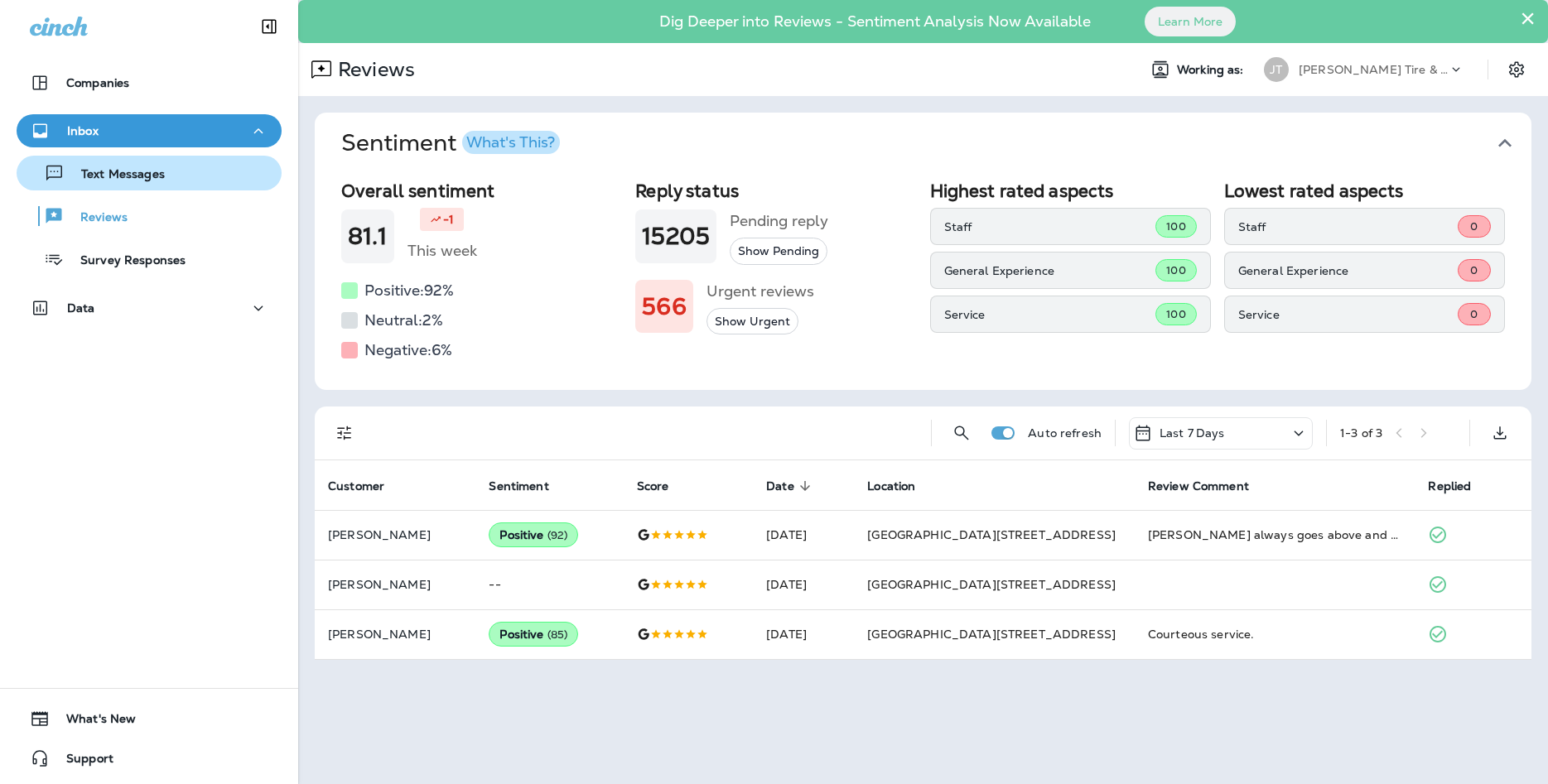
click at [175, 188] on button "Text Messages" at bounding box center [149, 173] width 265 height 35
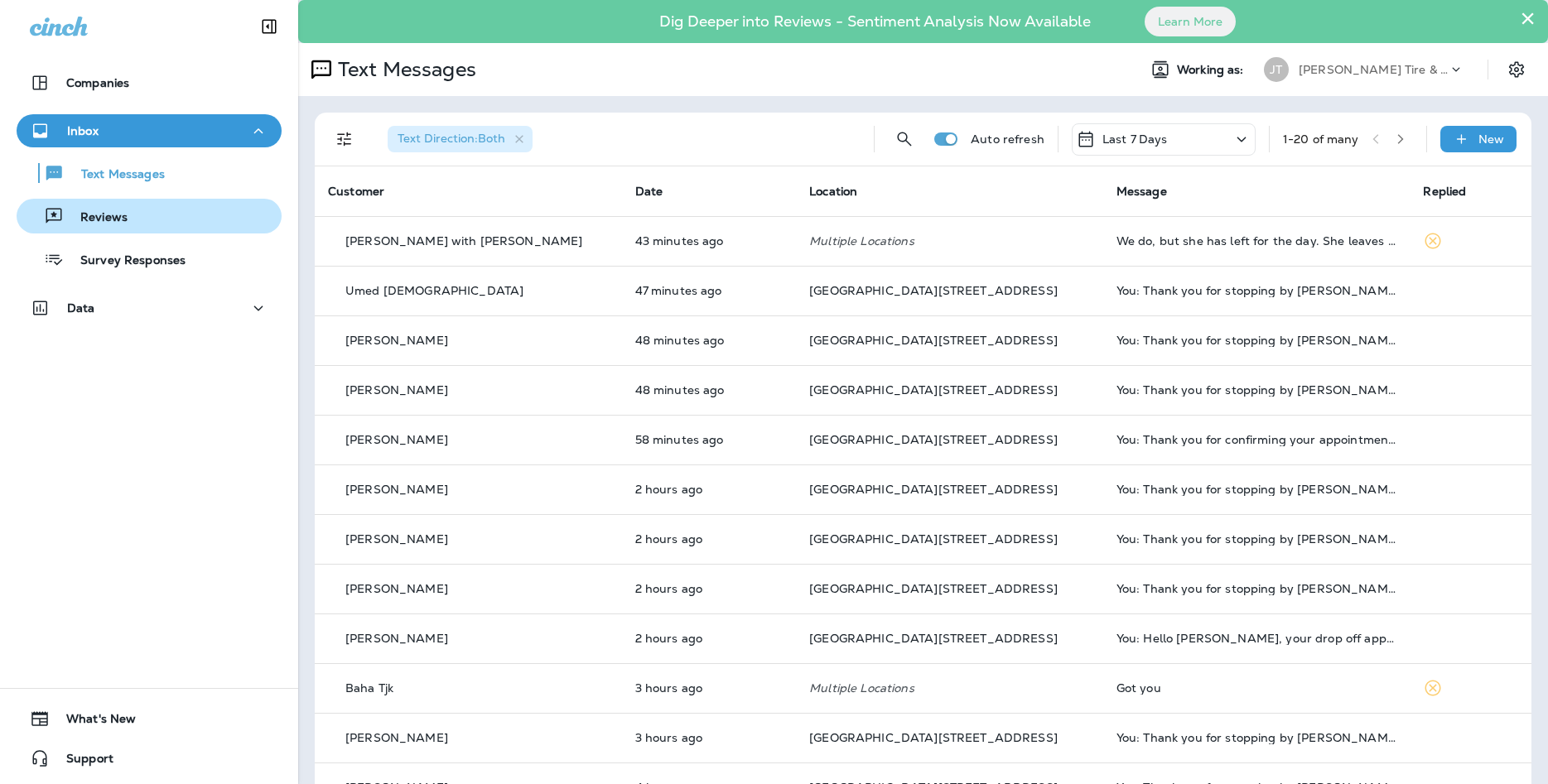
click at [223, 203] on button "Reviews" at bounding box center [149, 216] width 265 height 35
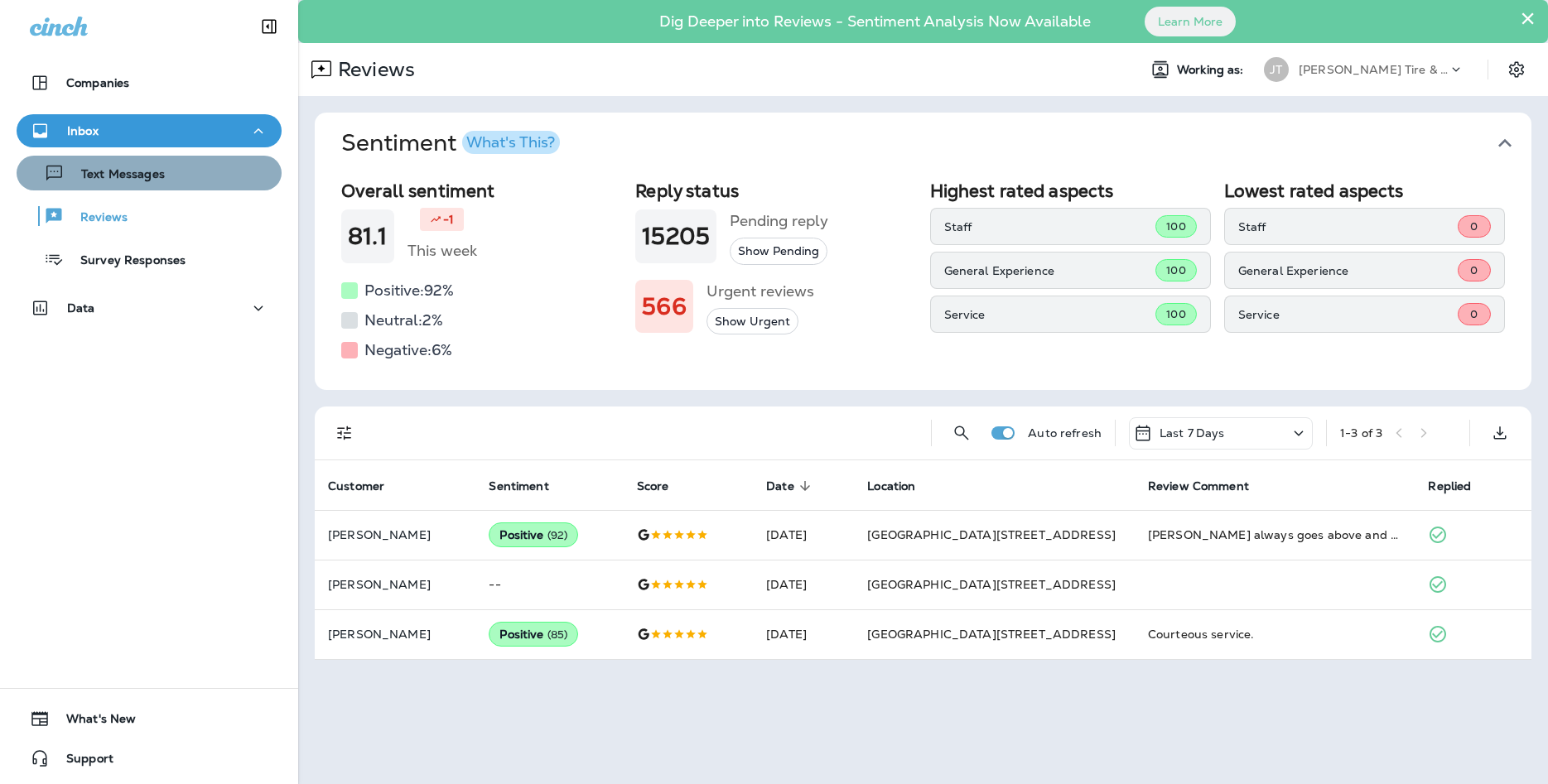
click at [188, 184] on div "Text Messages" at bounding box center [149, 173] width 251 height 25
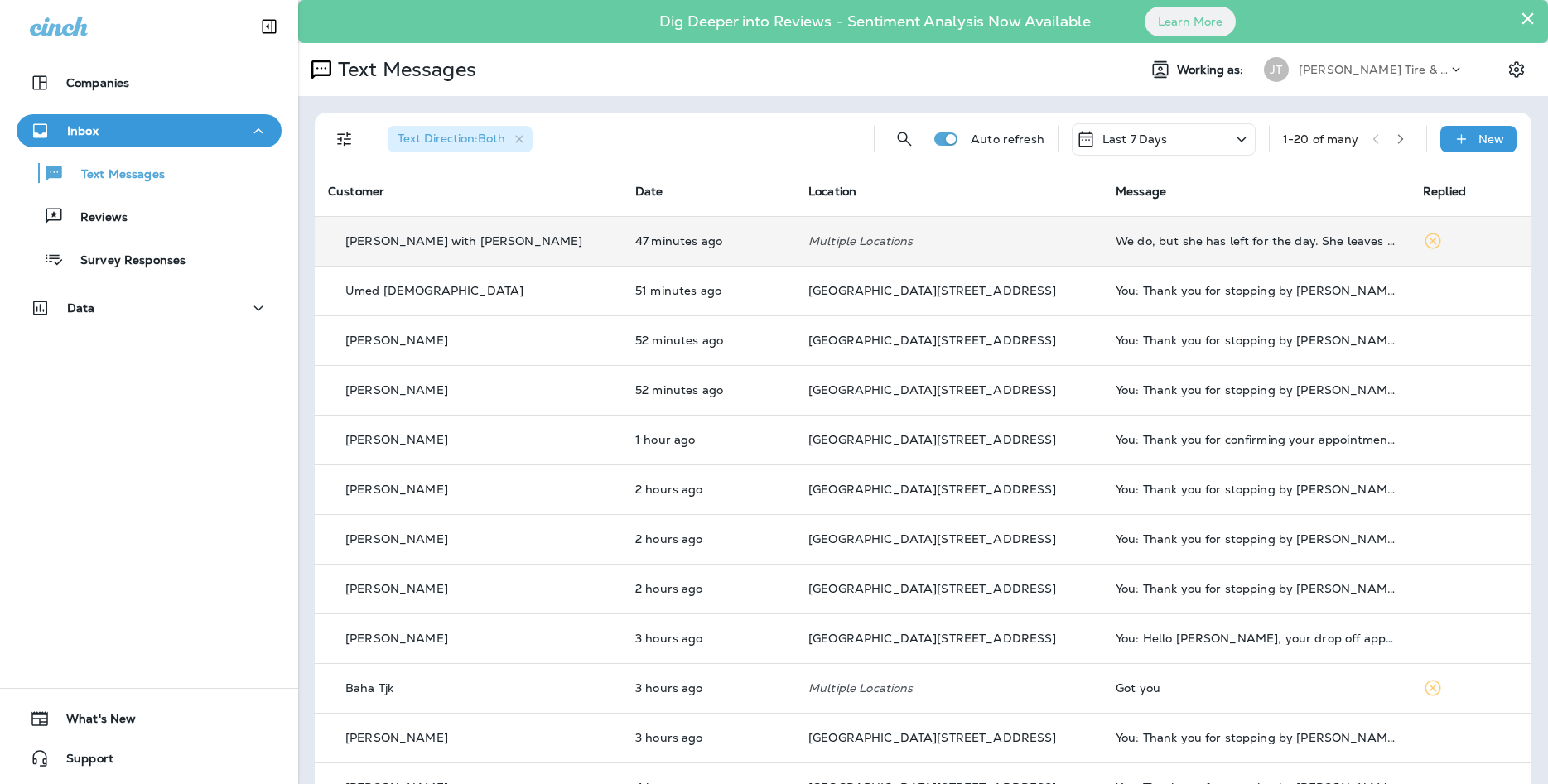
click at [1175, 249] on td "We do, but she has left for the day. She leaves at noon on Wednesdays [DATE] wi…" at bounding box center [1256, 241] width 308 height 50
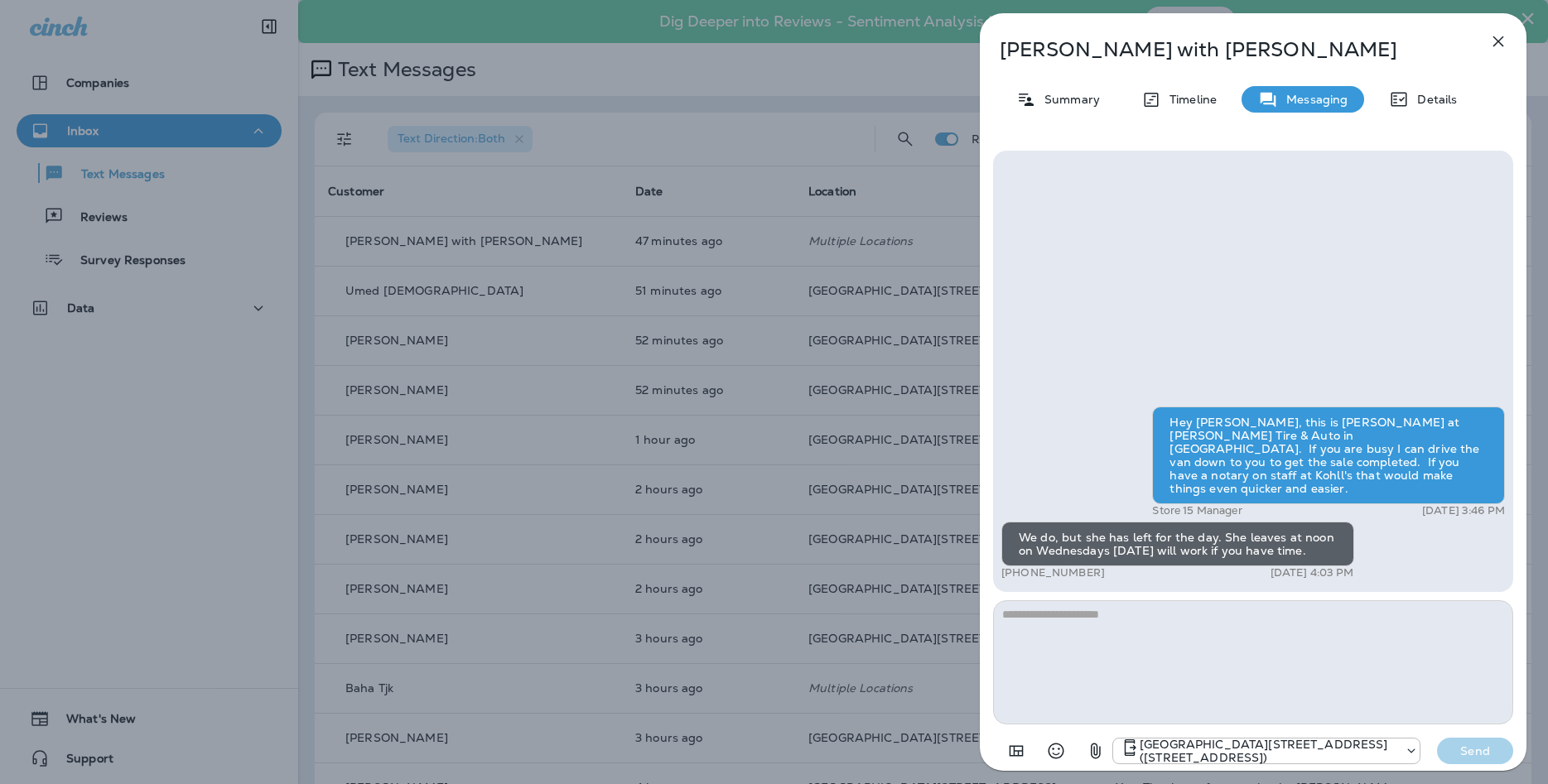
click at [1499, 35] on icon "button" at bounding box center [1498, 41] width 20 height 20
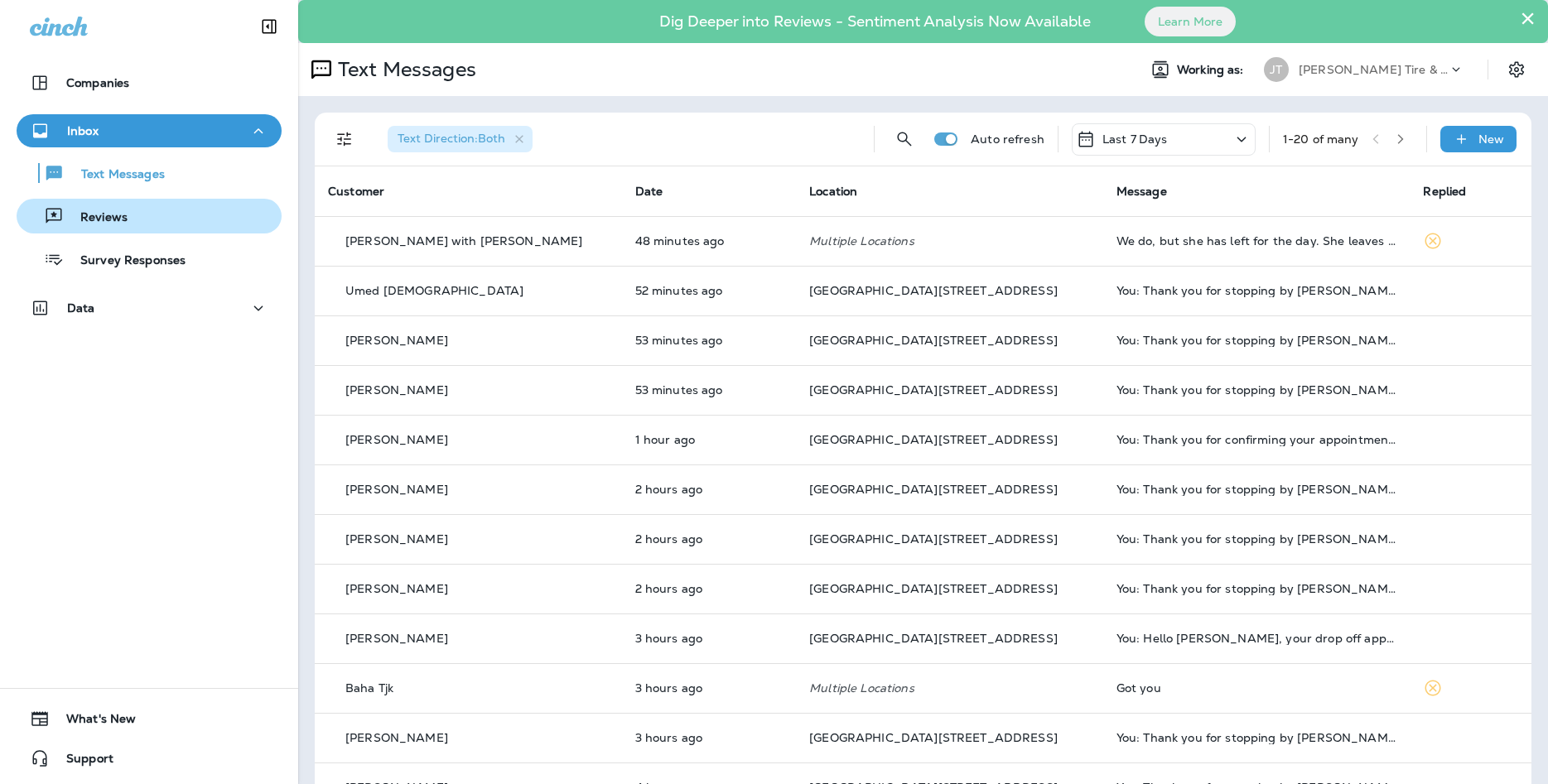
click at [146, 223] on div "Reviews" at bounding box center [149, 216] width 251 height 25
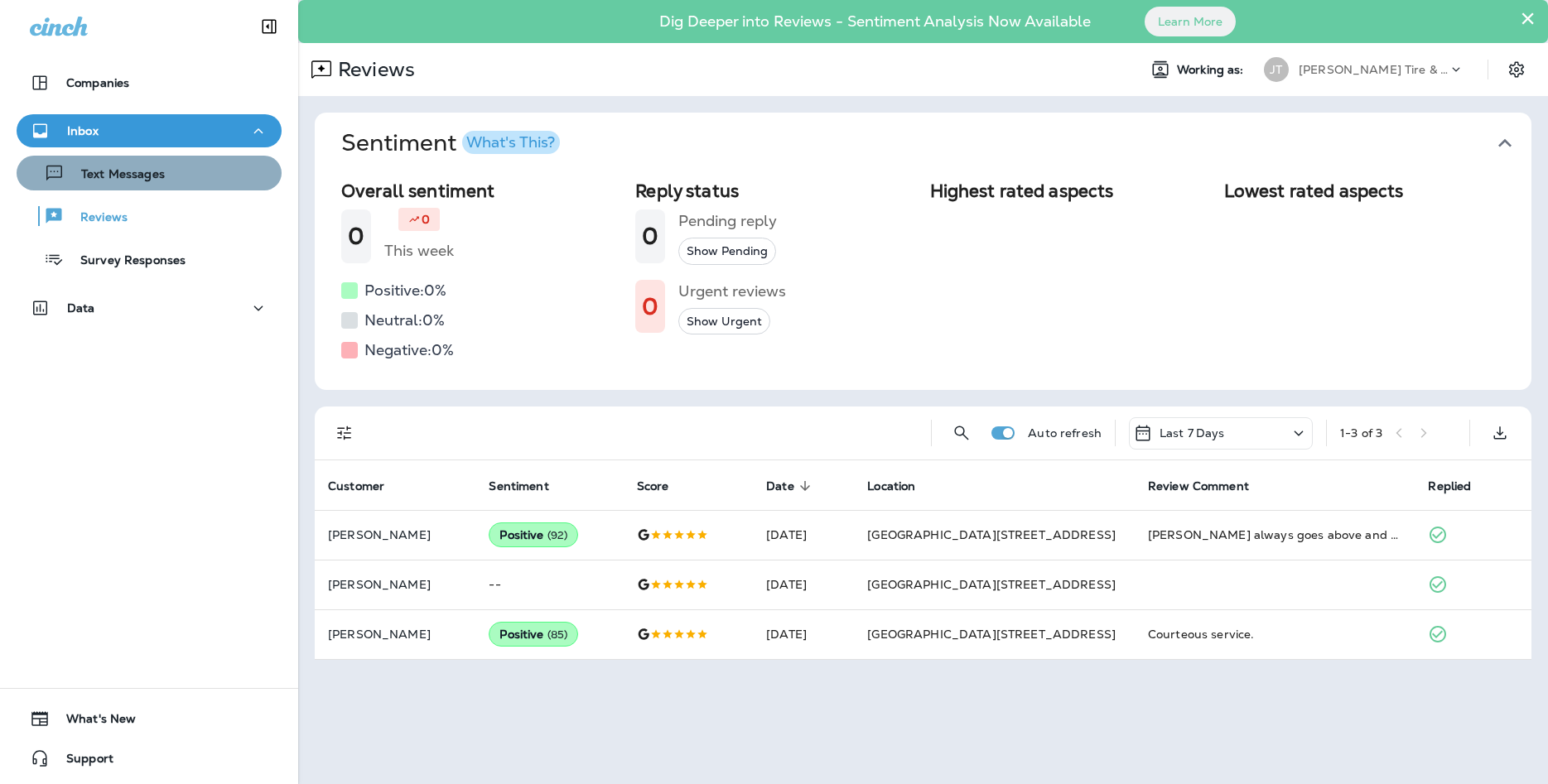
click at [158, 178] on p "Text Messages" at bounding box center [115, 175] width 100 height 16
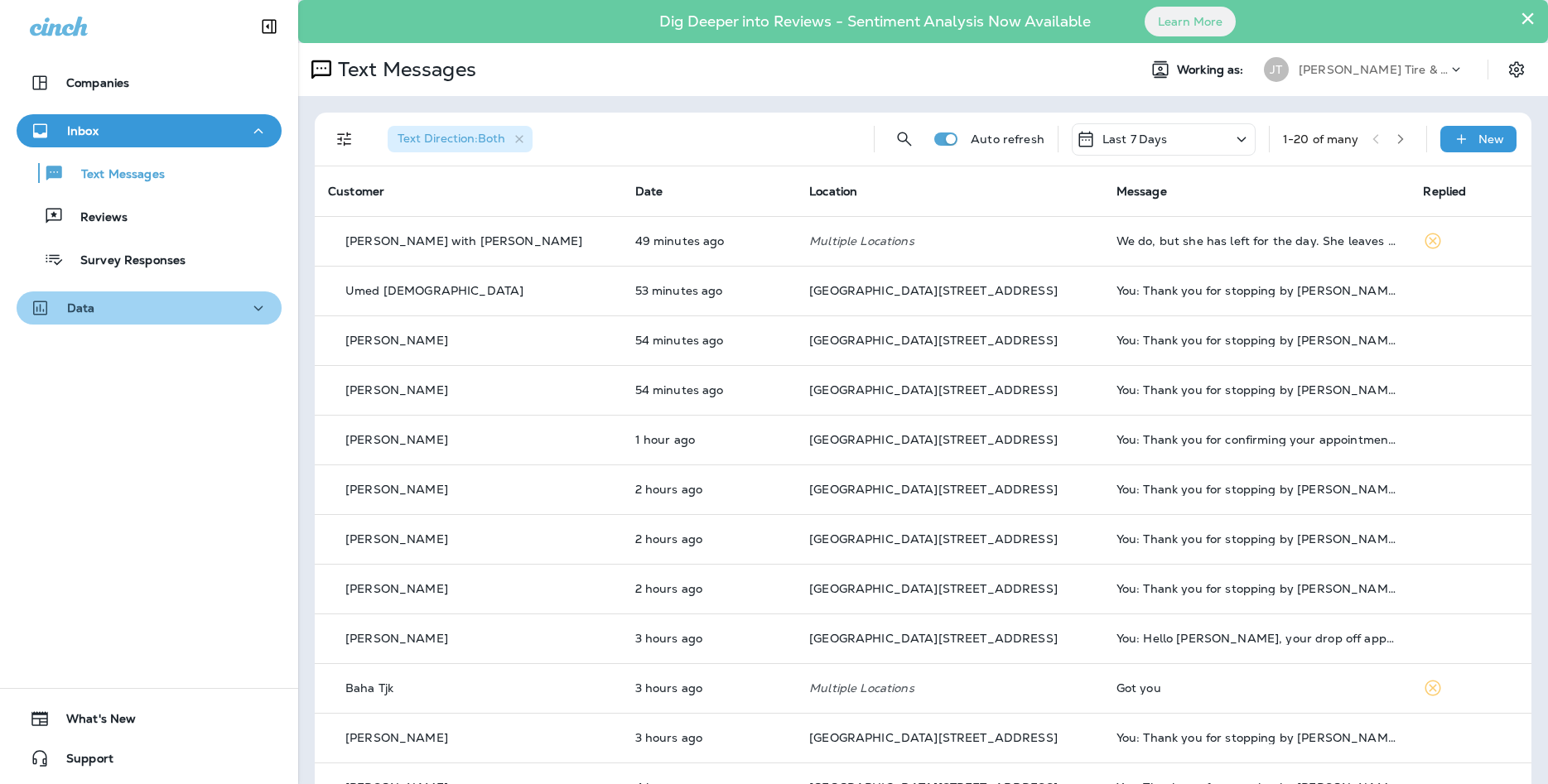
click at [265, 304] on icon "button" at bounding box center [258, 308] width 20 height 21
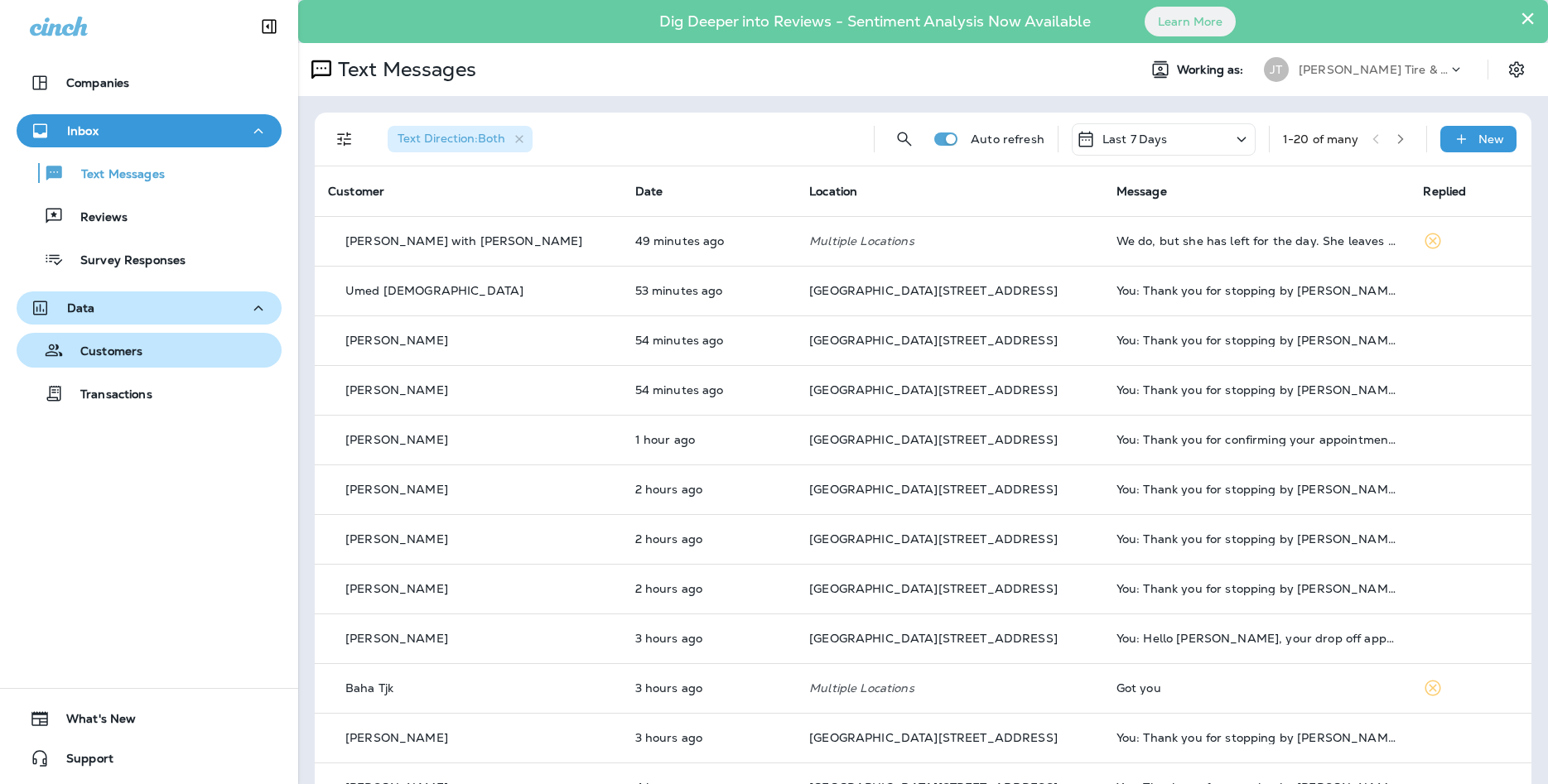
click at [196, 345] on div "Customers" at bounding box center [149, 350] width 251 height 25
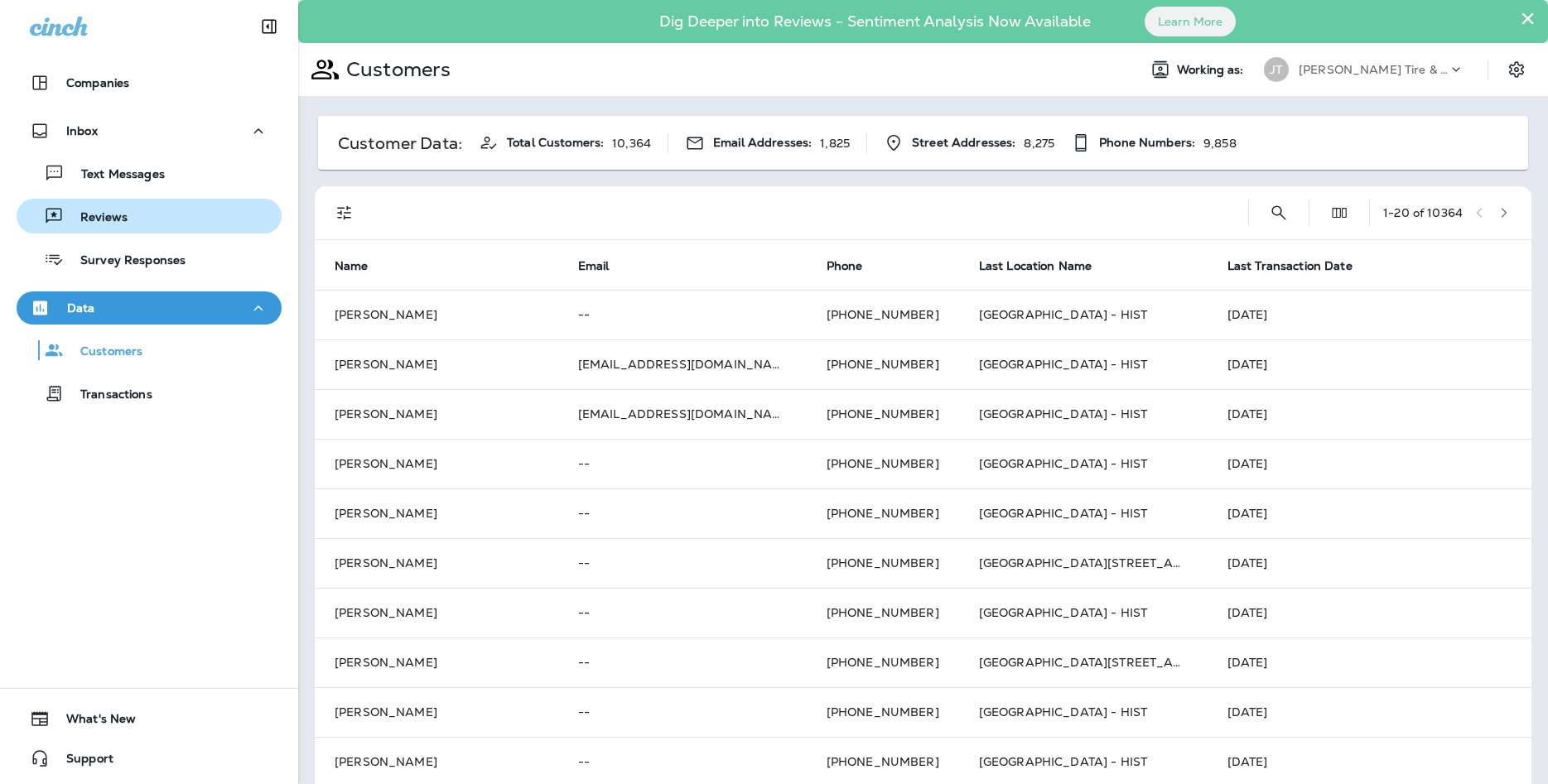
click at [218, 206] on div "Reviews" at bounding box center [149, 216] width 251 height 25
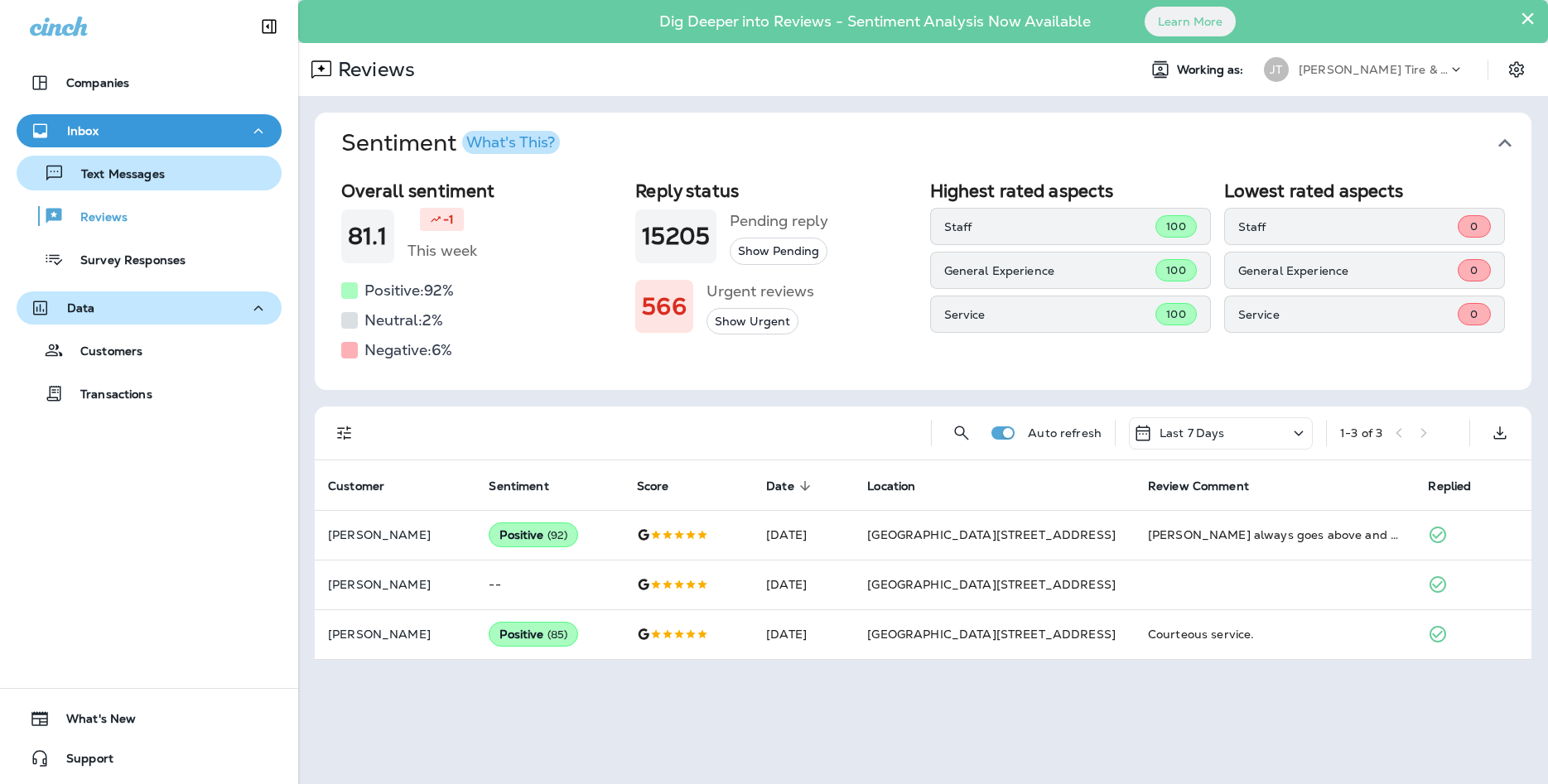
click at [127, 170] on p "Text Messages" at bounding box center [115, 175] width 100 height 16
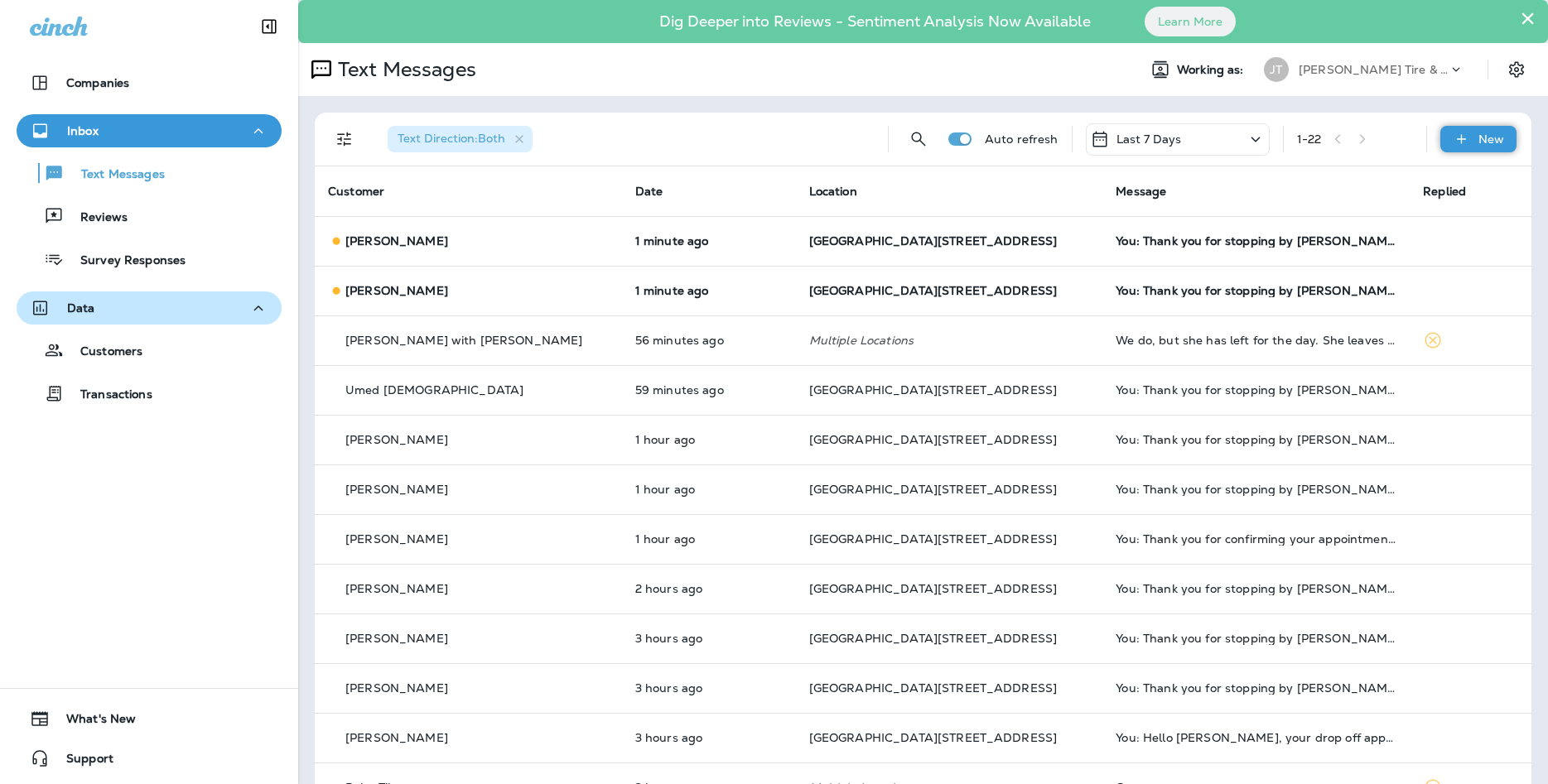
click at [1485, 139] on p "New" at bounding box center [1492, 138] width 26 height 13
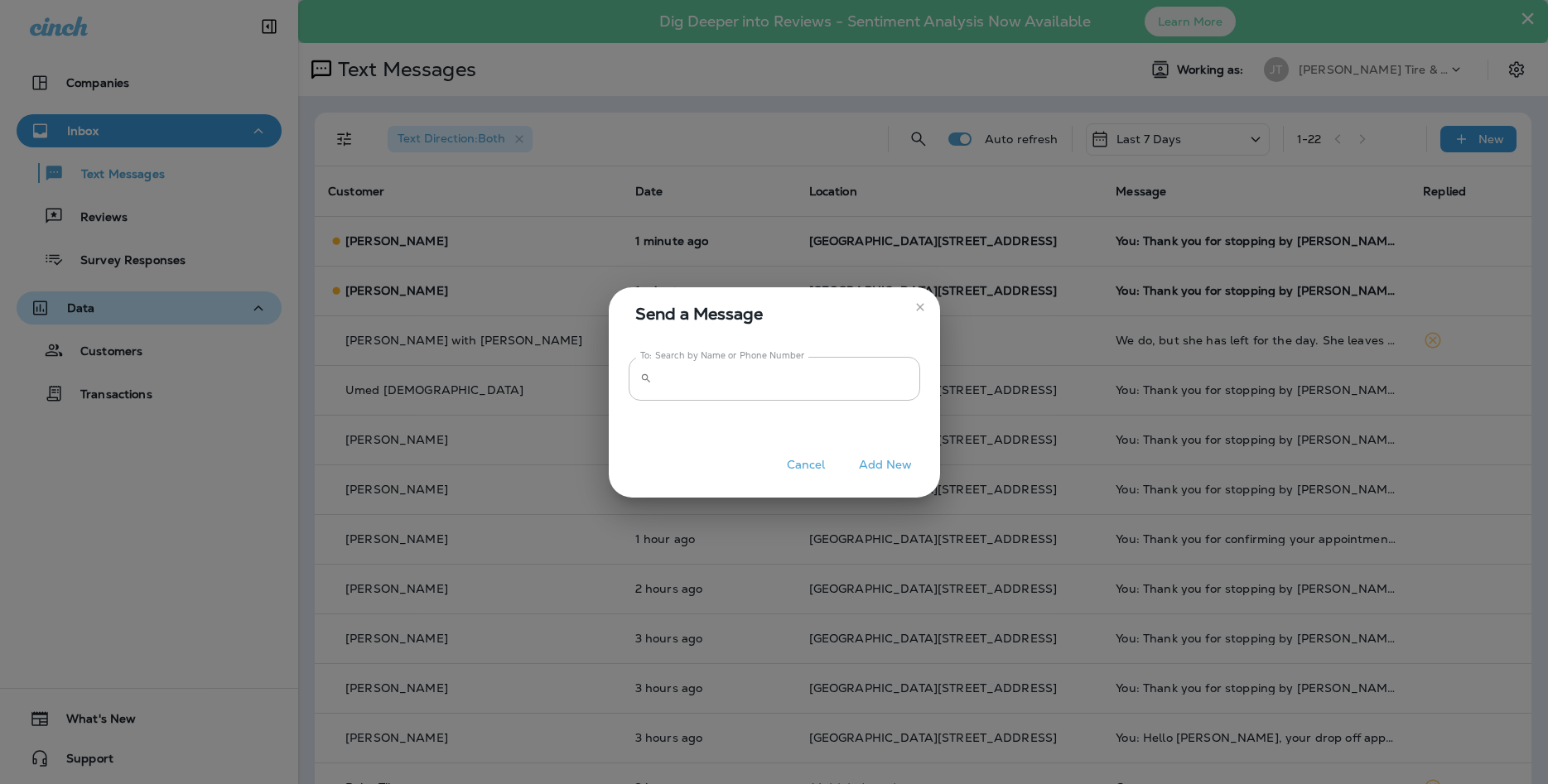
click at [690, 402] on div at bounding box center [775, 416] width 292 height 31
click at [699, 390] on input "To: Search by Name or Phone Number" at bounding box center [789, 378] width 262 height 44
type input "**********"
click at [890, 472] on button "Add New" at bounding box center [886, 465] width 71 height 26
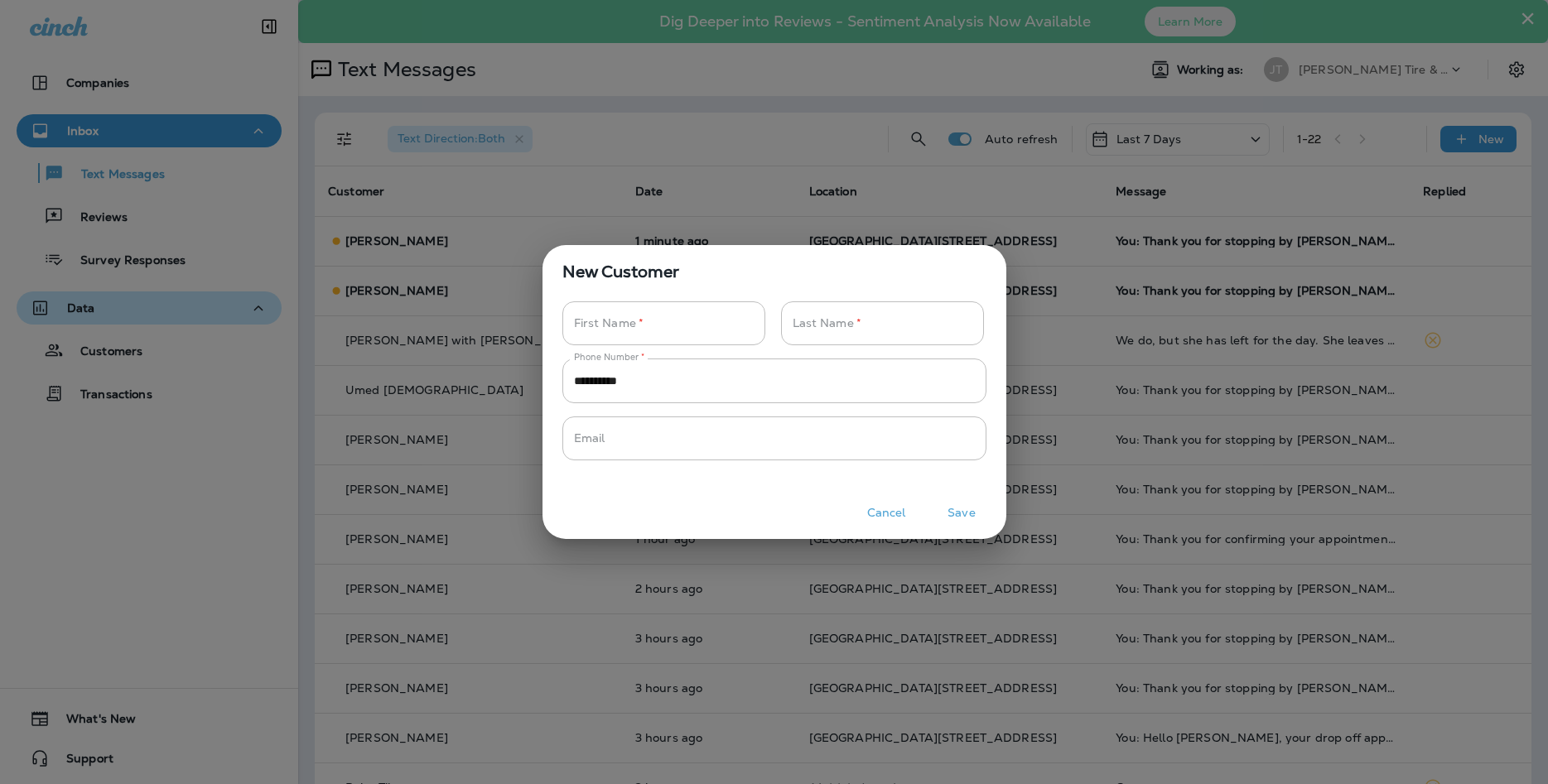
click at [678, 301] on div "**********" at bounding box center [774, 380] width 464 height 191
click at [664, 334] on input "Phone Number   *" at bounding box center [655, 323] width 185 height 44
type input "*"
type input "*******"
type input "******"
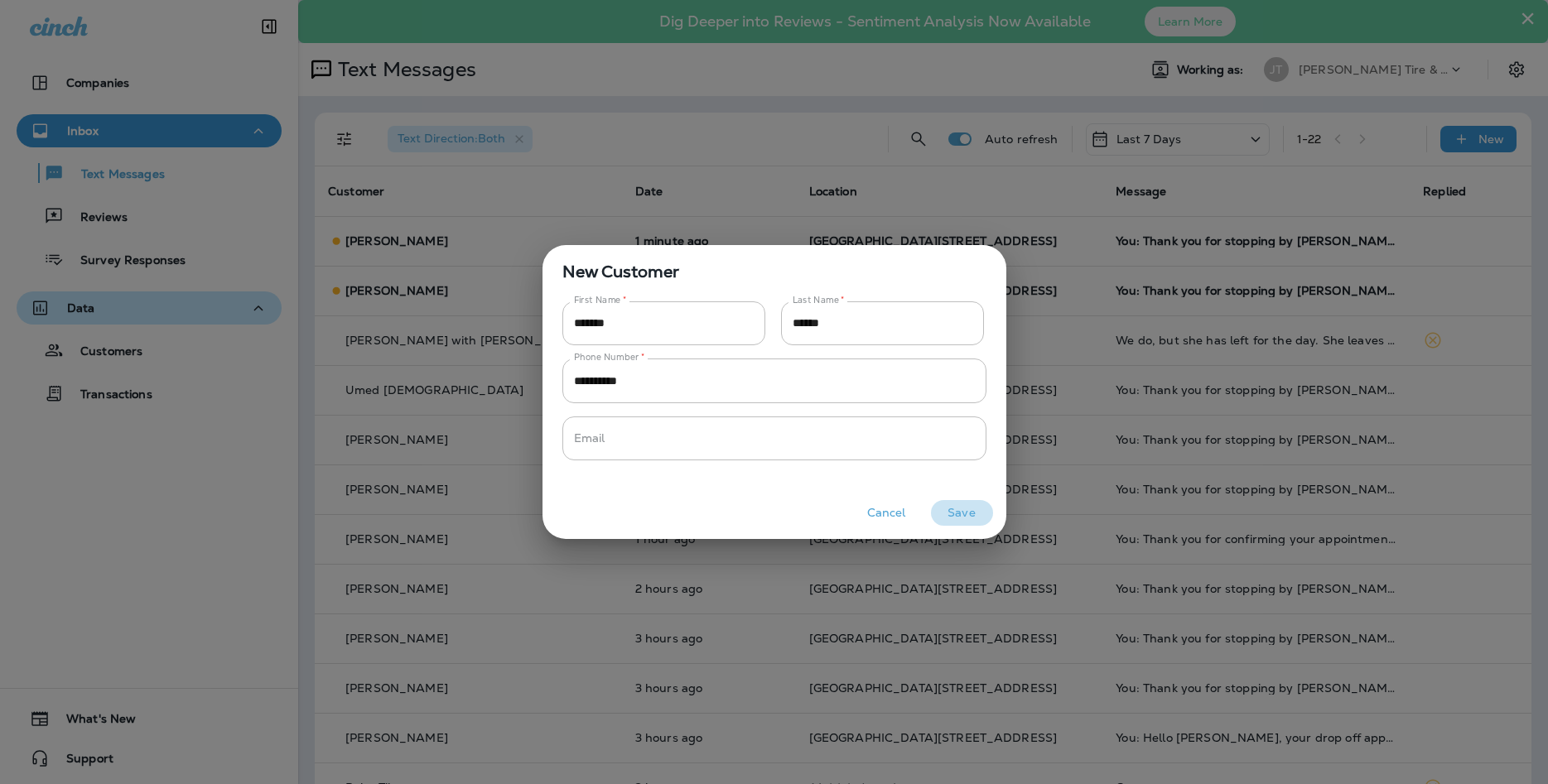
click at [955, 503] on button "Save" at bounding box center [962, 513] width 62 height 26
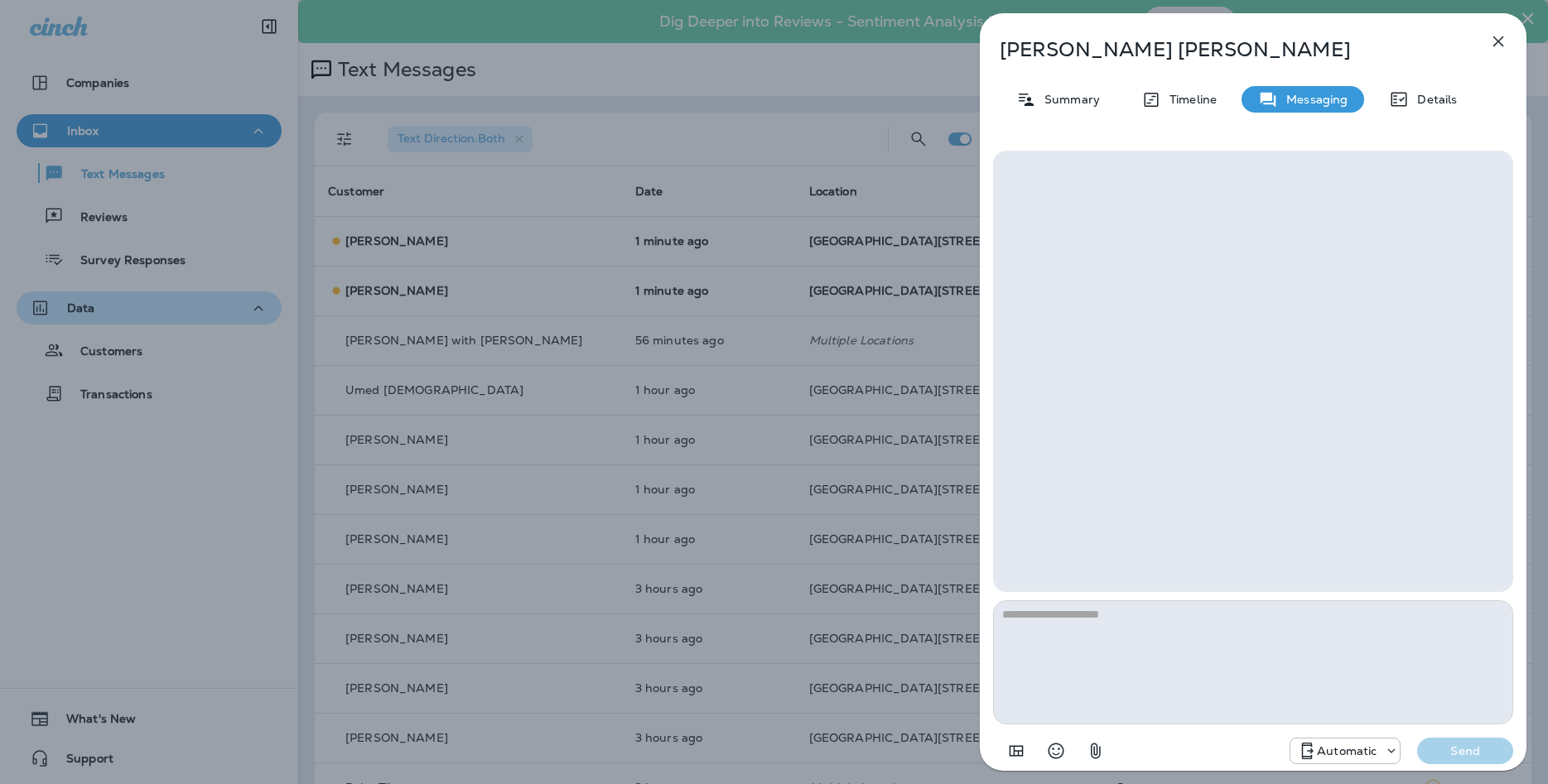
click at [1062, 629] on textarea at bounding box center [1253, 662] width 520 height 124
type textarea "**********"
click at [1455, 746] on p "Send" at bounding box center [1465, 750] width 70 height 15
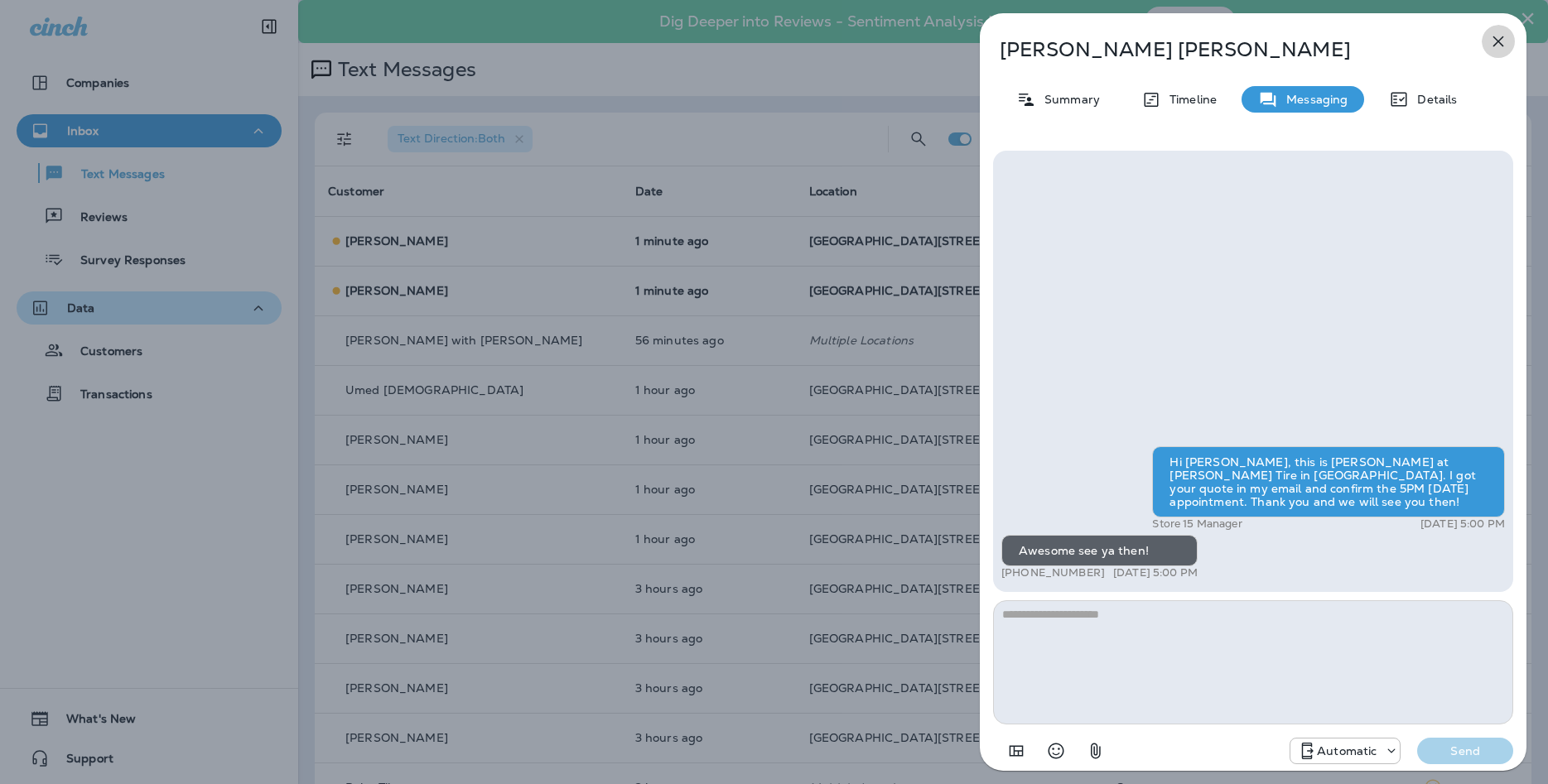
click at [1495, 41] on icon "button" at bounding box center [1498, 41] width 20 height 20
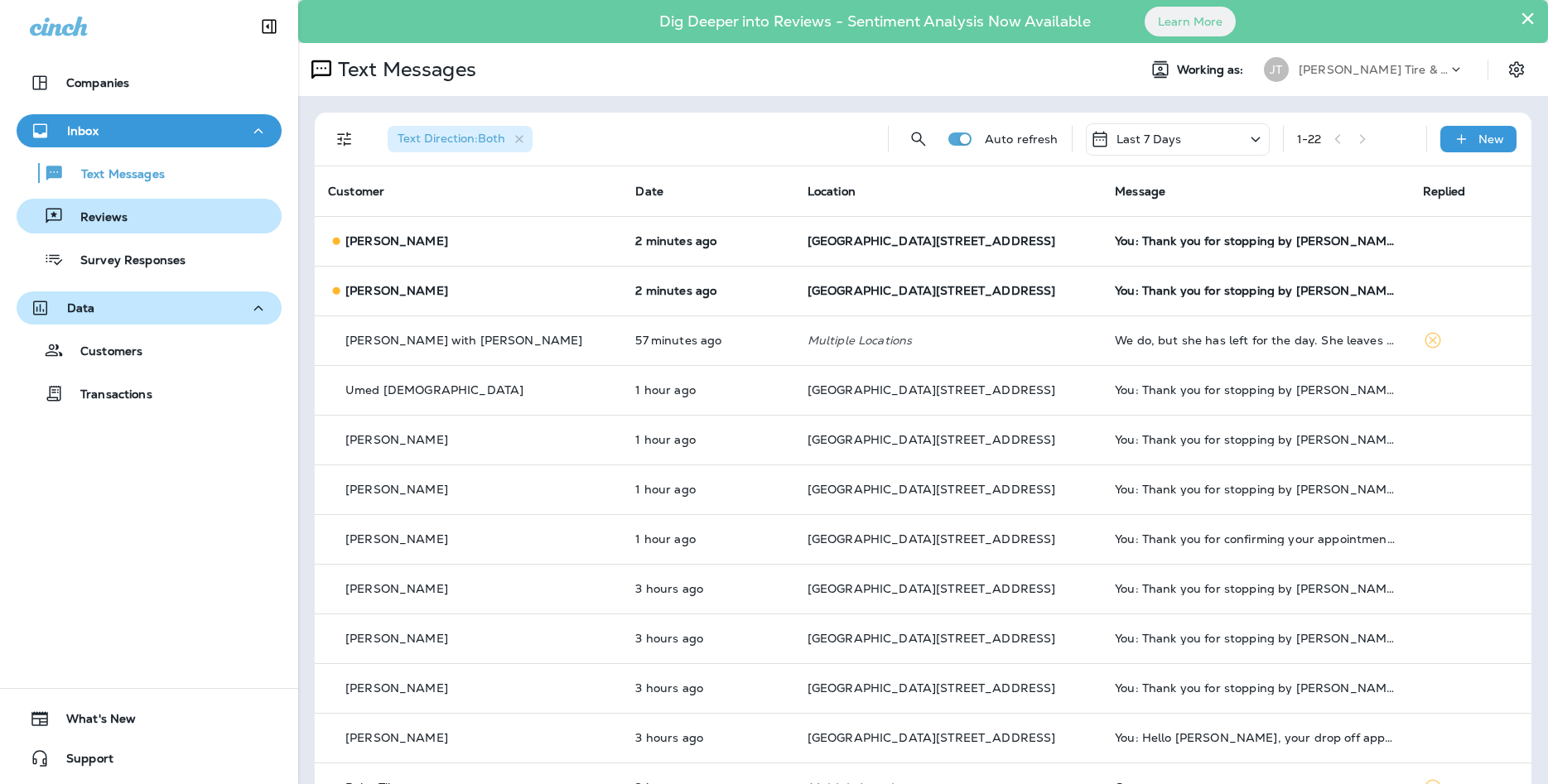
click at [202, 213] on div "Reviews" at bounding box center [149, 216] width 251 height 25
